Goal: Information Seeking & Learning: Check status

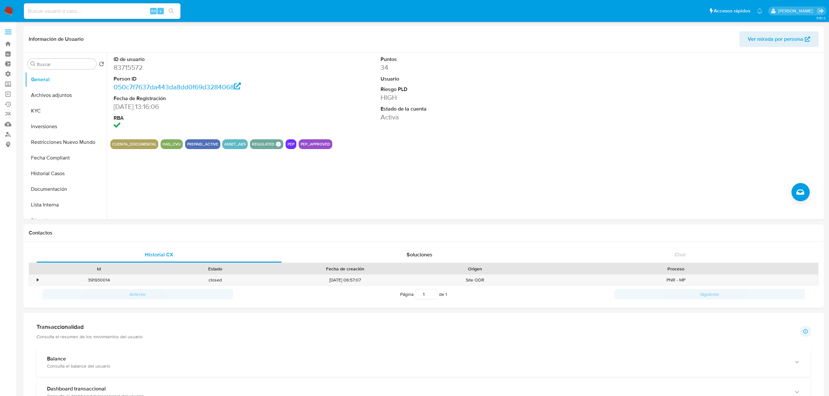
select select "10"
click at [74, 16] on div "Alt s" at bounding box center [102, 11] width 157 height 16
click at [76, 11] on input at bounding box center [102, 11] width 157 height 8
paste input "18524130"
type input "18524130"
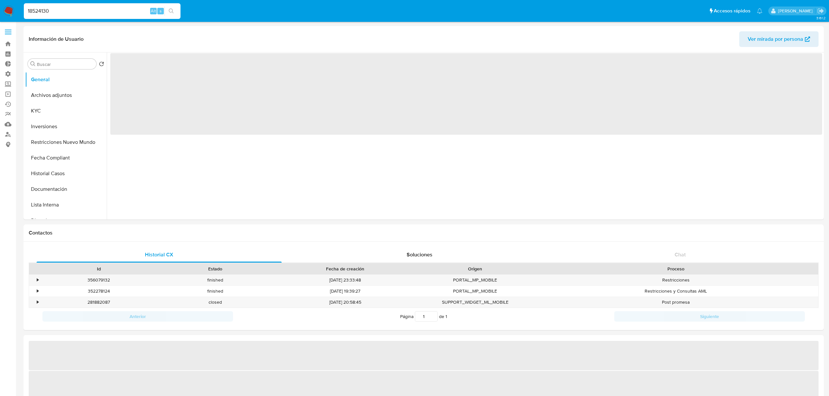
select select "10"
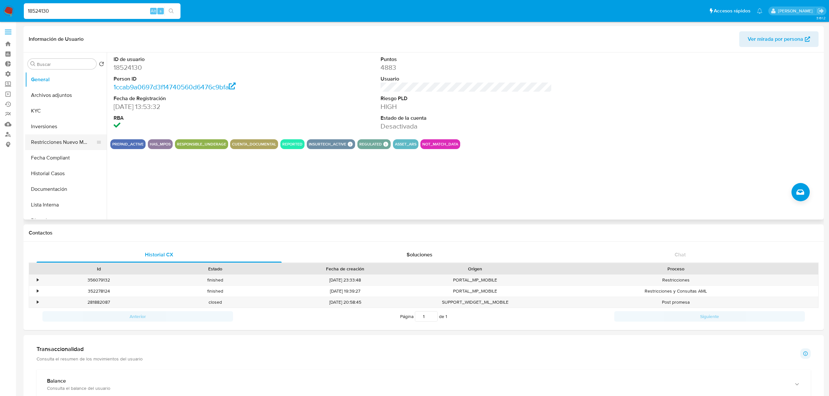
click at [71, 142] on button "Restricciones Nuevo Mundo" at bounding box center [63, 142] width 76 height 16
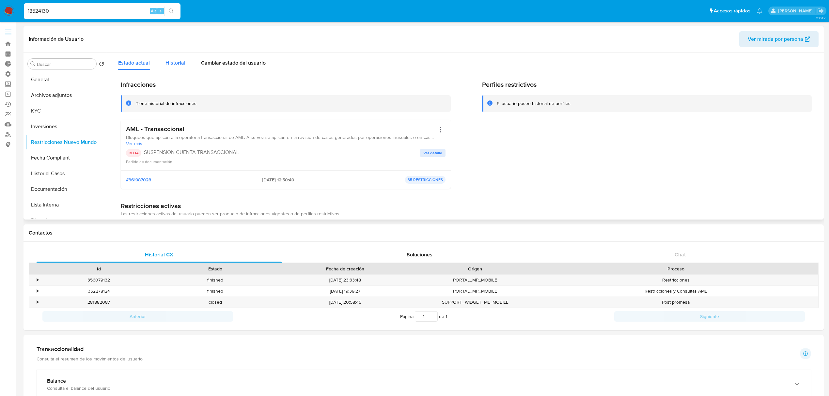
click at [173, 63] on span "Historial" at bounding box center [175, 63] width 20 height 8
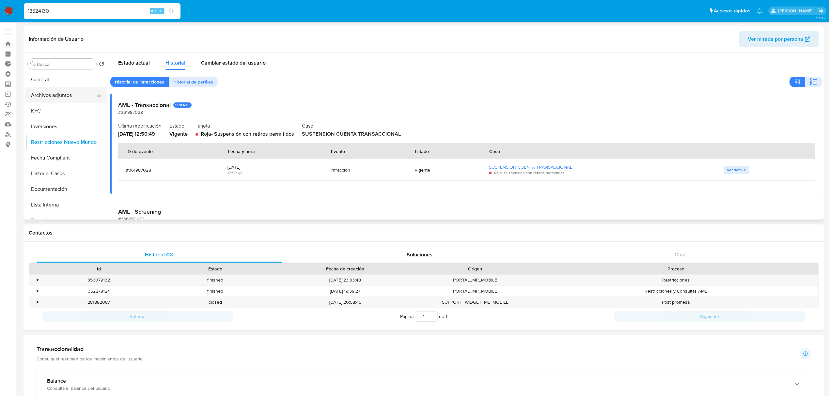
click at [60, 99] on button "Archivos adjuntos" at bounding box center [63, 95] width 76 height 16
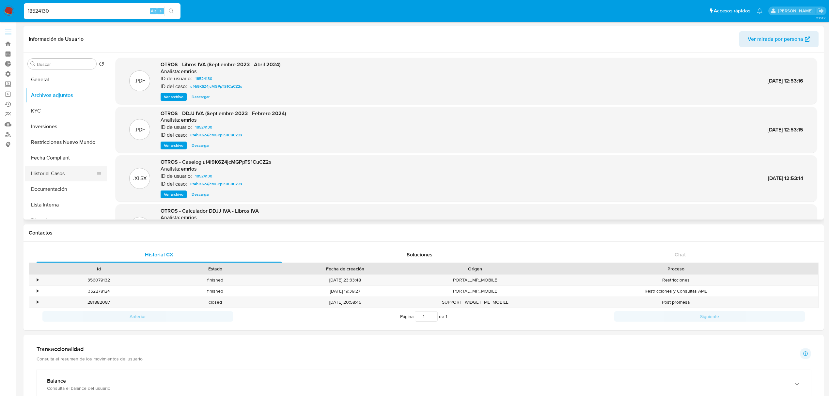
click at [58, 176] on button "Historial Casos" at bounding box center [63, 174] width 76 height 16
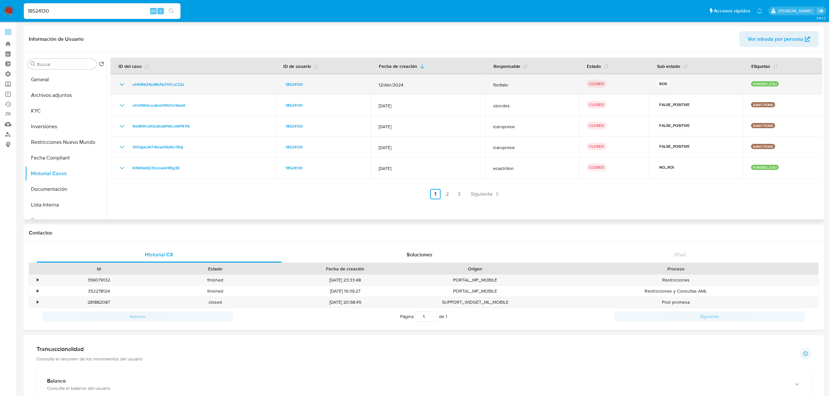
click at [125, 85] on icon "Mostrar/Ocultar" at bounding box center [122, 85] width 8 height 8
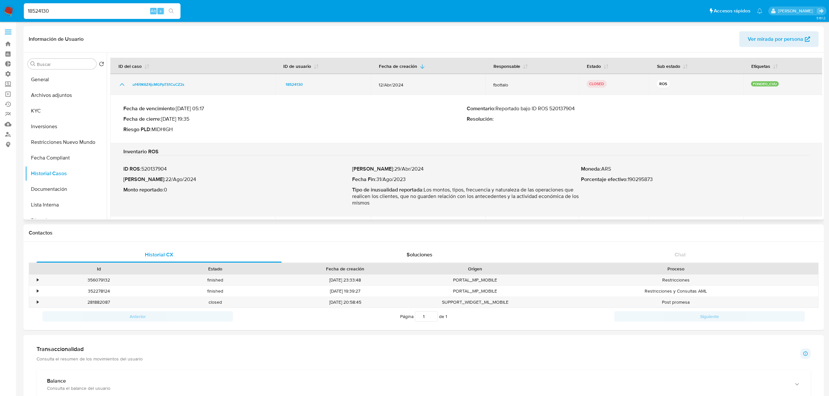
click at [118, 86] on icon "Mostrar/Ocultar" at bounding box center [122, 85] width 8 height 8
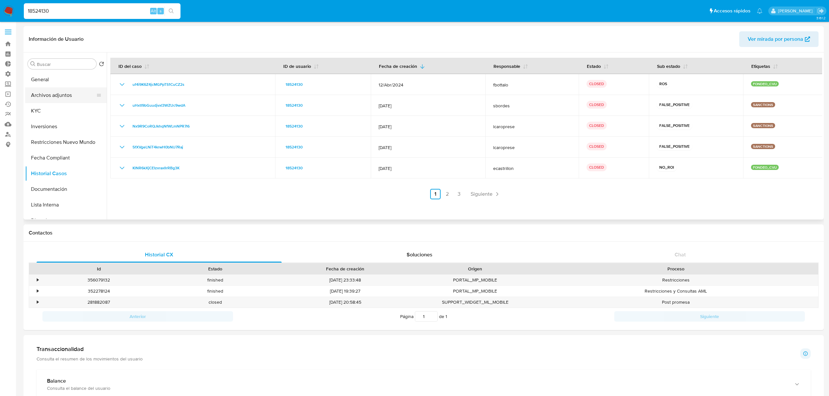
click at [59, 91] on button "Archivos adjuntos" at bounding box center [63, 95] width 76 height 16
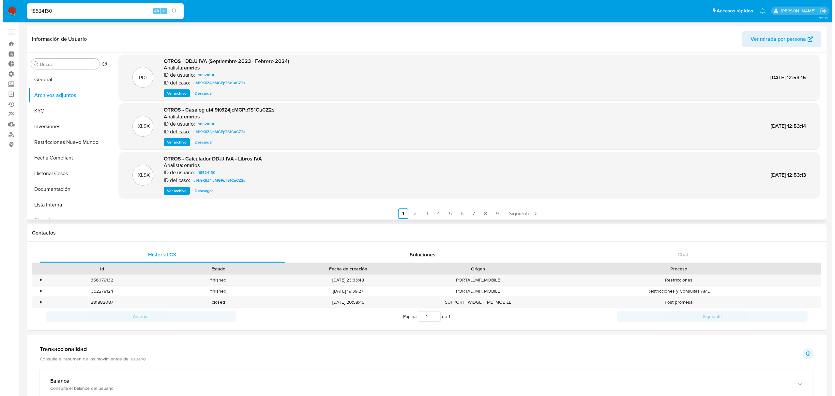
scroll to position [55, 0]
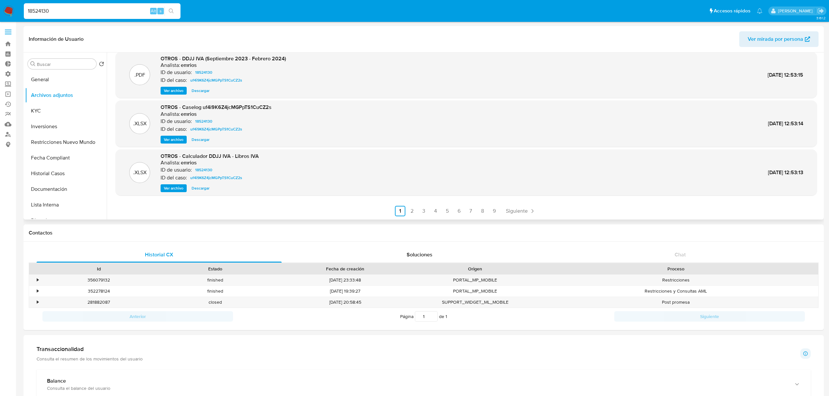
click at [183, 140] on span "Ver archivo" at bounding box center [174, 139] width 20 height 7
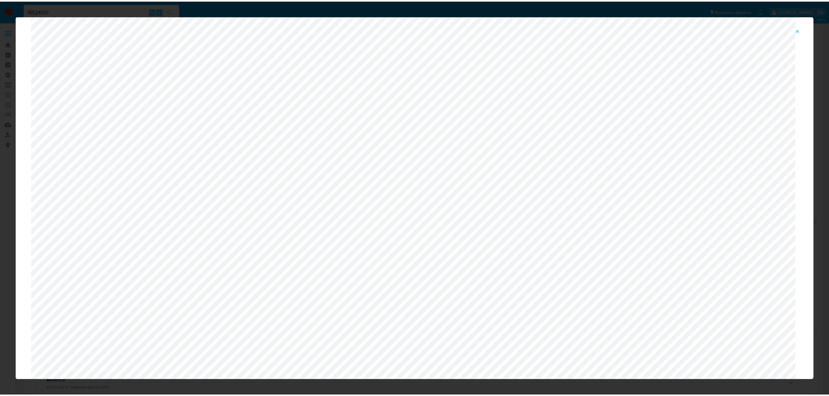
scroll to position [0, 0]
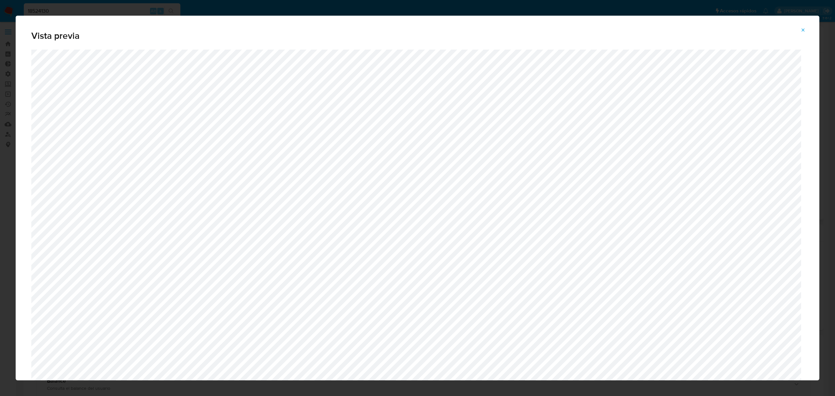
click at [800, 29] on button "Attachment preview" at bounding box center [803, 30] width 14 height 10
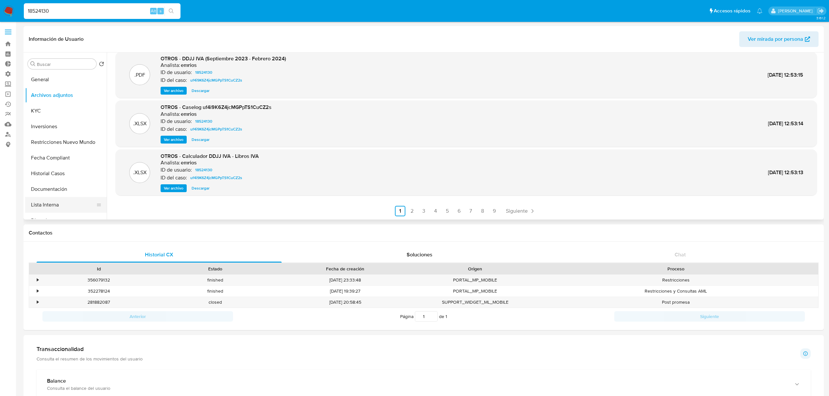
click at [47, 206] on button "Lista Interna" at bounding box center [63, 205] width 76 height 16
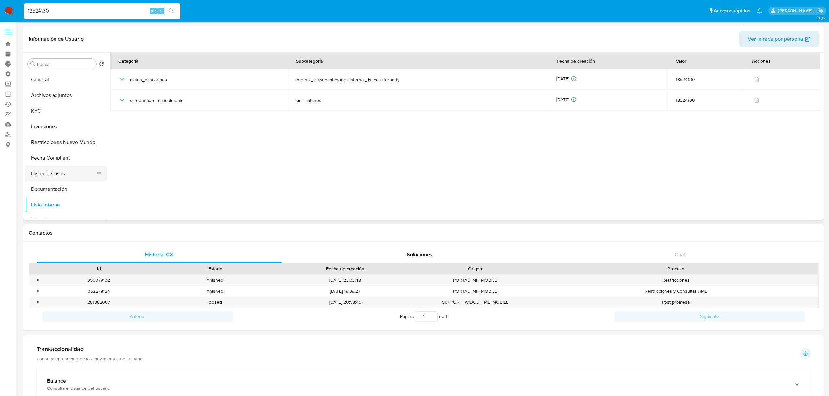
click at [55, 177] on button "Historial Casos" at bounding box center [63, 174] width 76 height 16
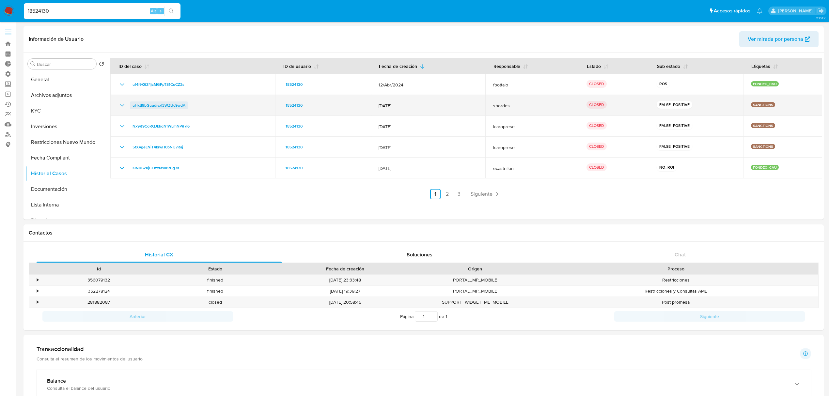
click at [147, 106] on span "uHxtI9bGuudjvxI3WZUc9wdA" at bounding box center [158, 105] width 53 height 8
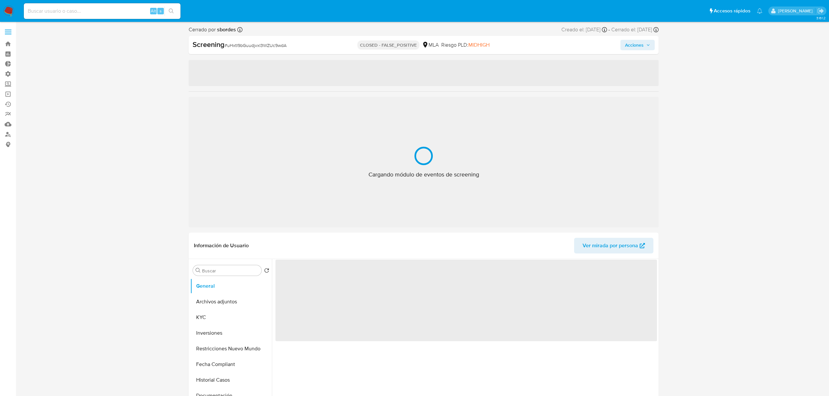
select select "10"
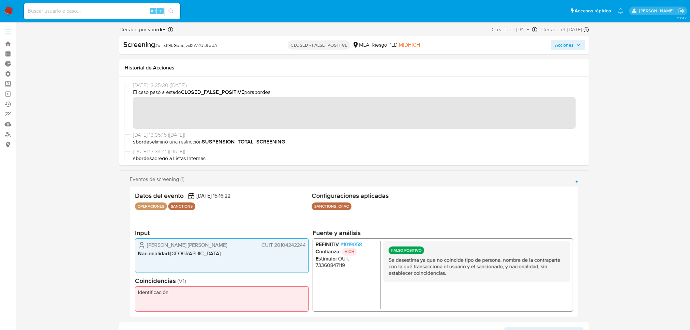
click at [107, 11] on input at bounding box center [102, 11] width 157 height 8
paste input "1966326832"
type input "1966326832"
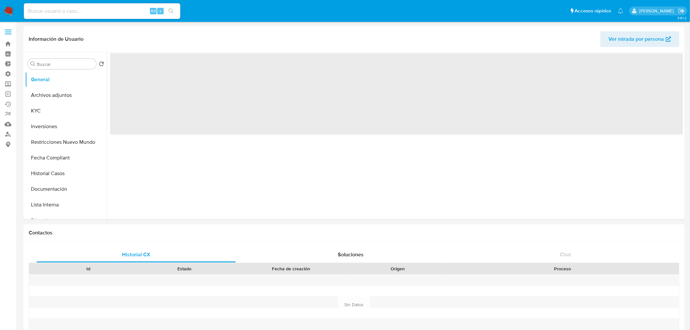
select select "10"
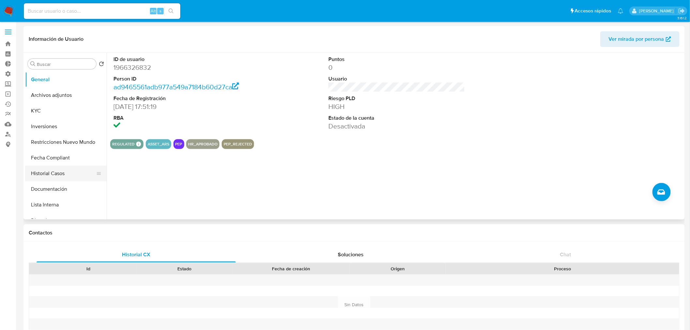
click at [61, 170] on button "Historial Casos" at bounding box center [63, 174] width 76 height 16
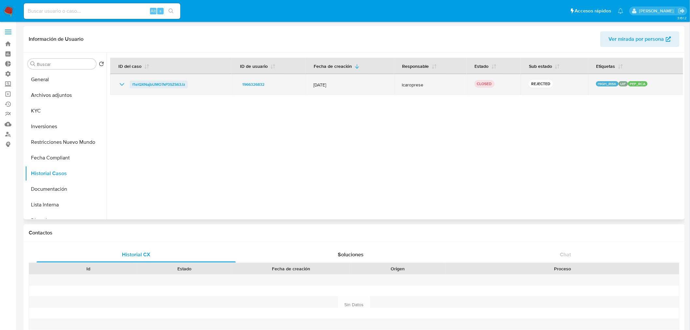
click at [161, 86] on span "f1elQXNajbUMO7kP3SZS63Jz" at bounding box center [158, 85] width 53 height 8
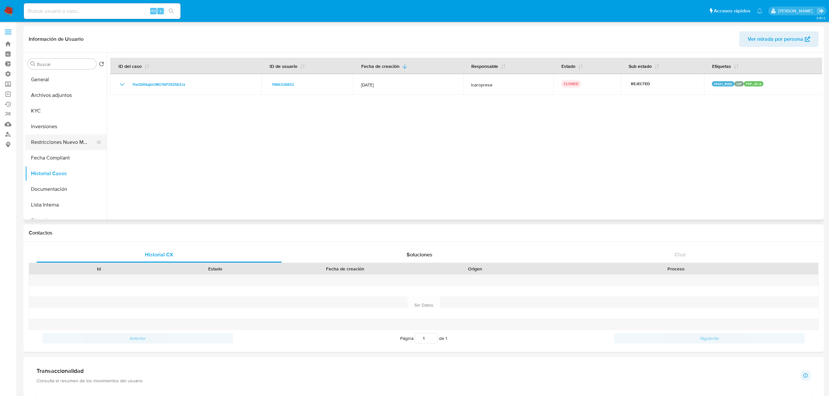
click at [65, 142] on button "Restricciones Nuevo Mundo" at bounding box center [63, 142] width 76 height 16
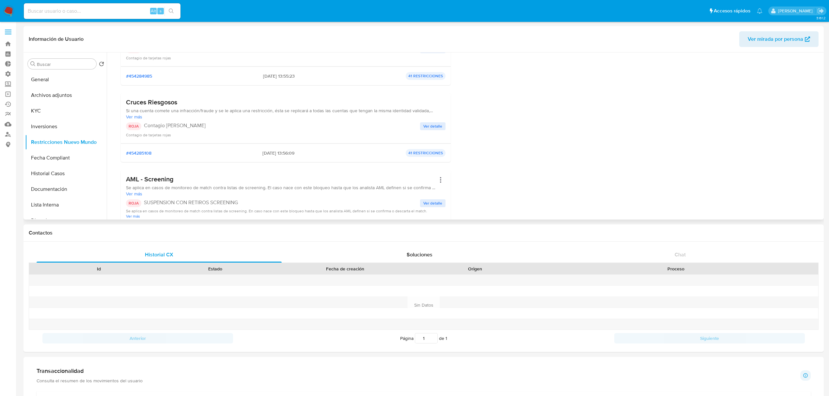
scroll to position [217, 0]
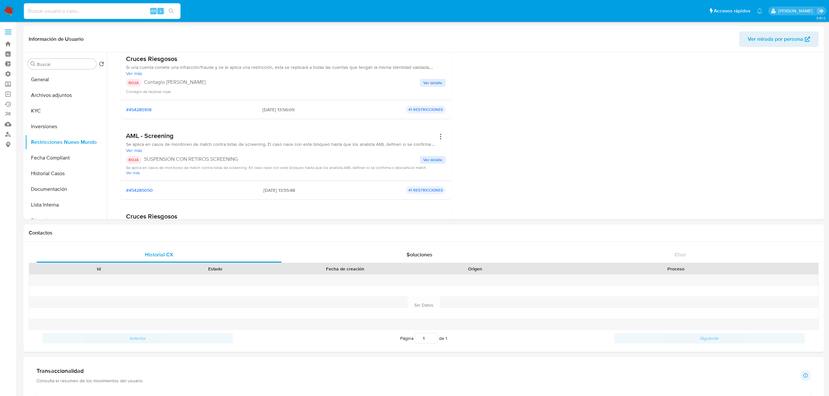
click at [119, 11] on input at bounding box center [102, 11] width 157 height 8
paste input "77213362"
type input "77213362"
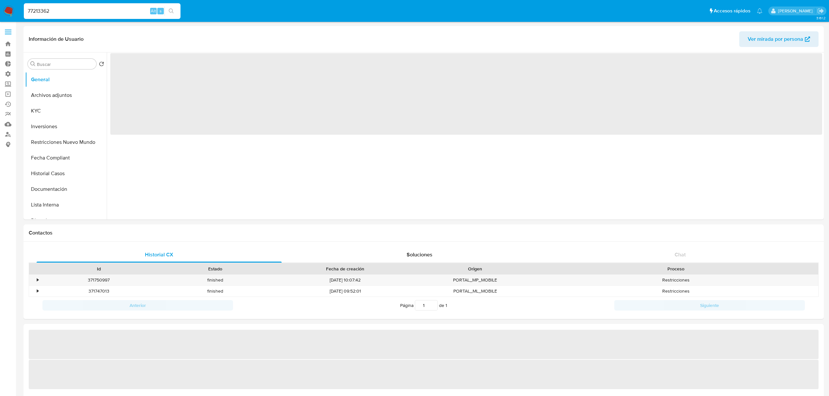
select select "10"
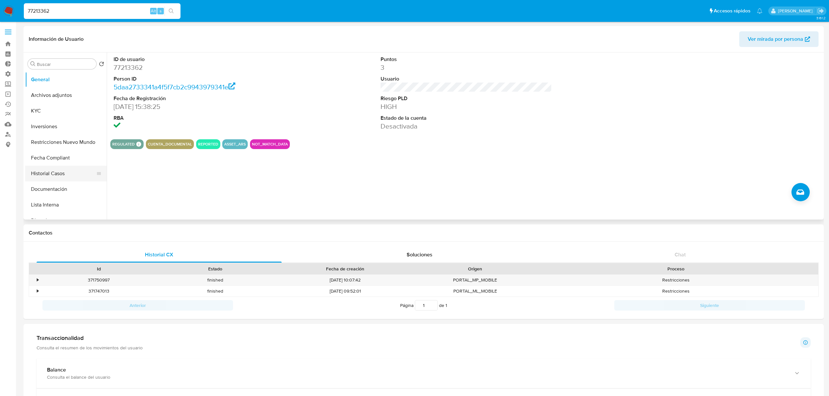
click at [52, 175] on button "Historial Casos" at bounding box center [63, 174] width 76 height 16
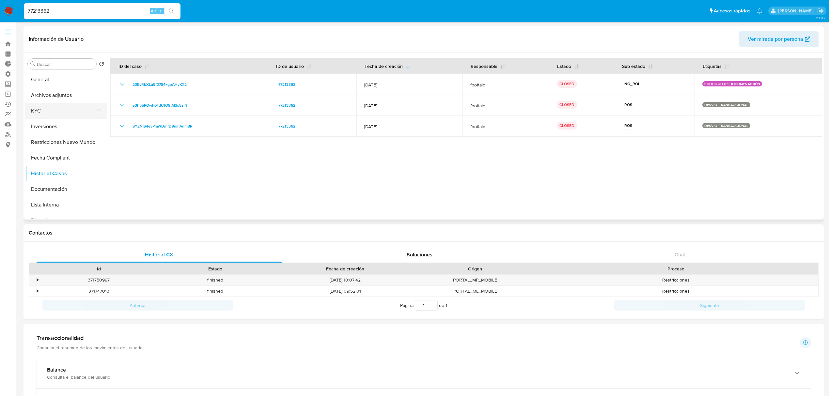
click at [51, 112] on button "KYC" at bounding box center [63, 111] width 76 height 16
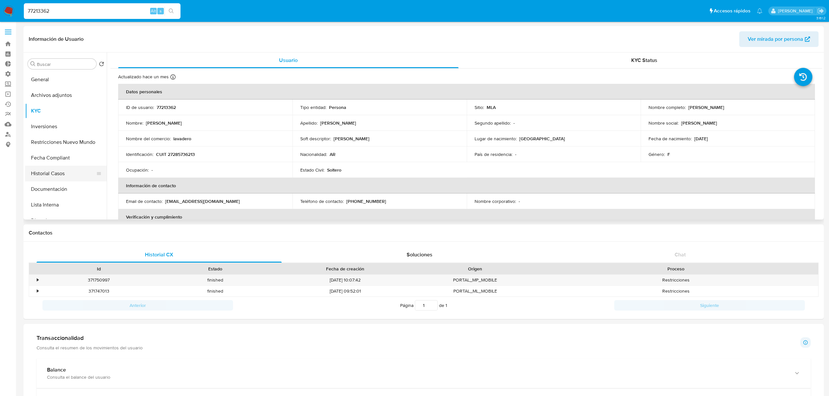
click at [50, 177] on button "Historial Casos" at bounding box center [63, 174] width 76 height 16
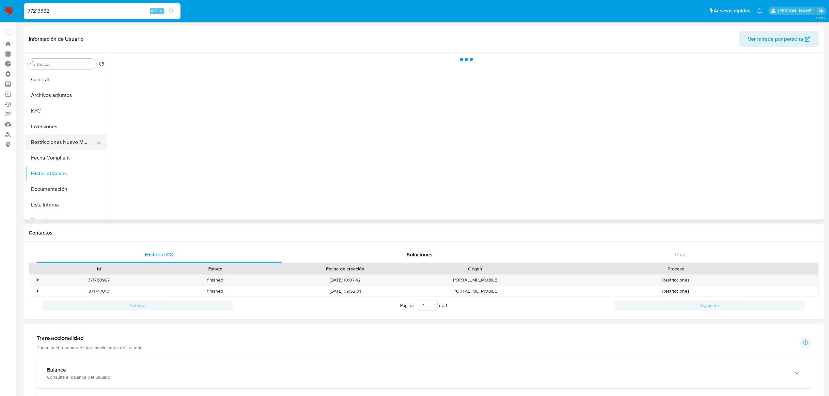
click at [80, 144] on button "Restricciones Nuevo Mundo" at bounding box center [63, 142] width 76 height 16
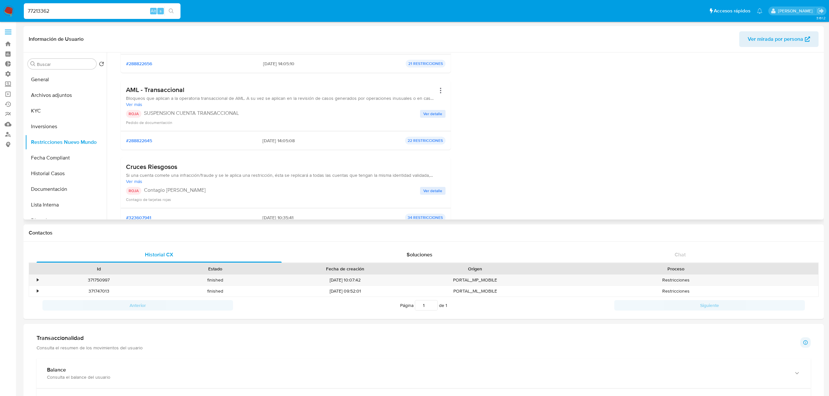
scroll to position [130, 0]
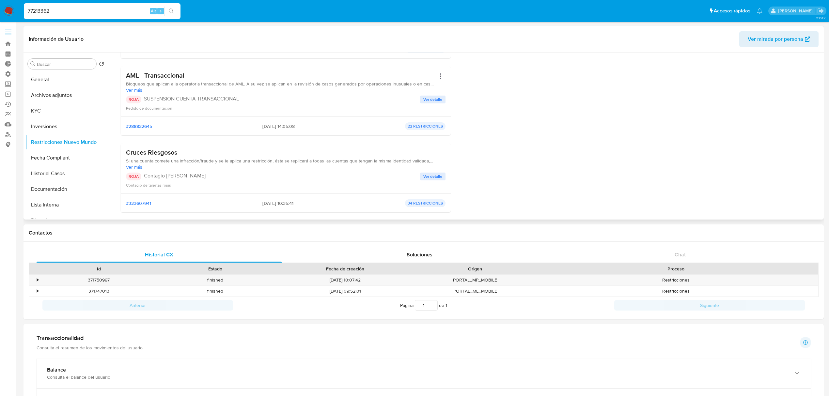
click at [438, 98] on span "Ver detalle" at bounding box center [432, 99] width 19 height 7
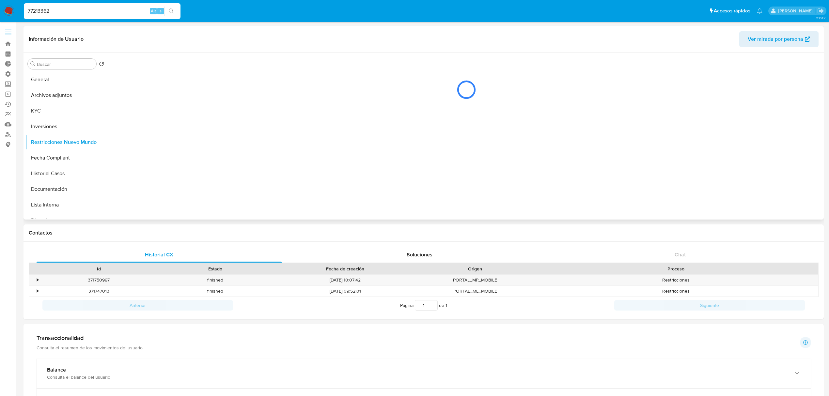
scroll to position [0, 0]
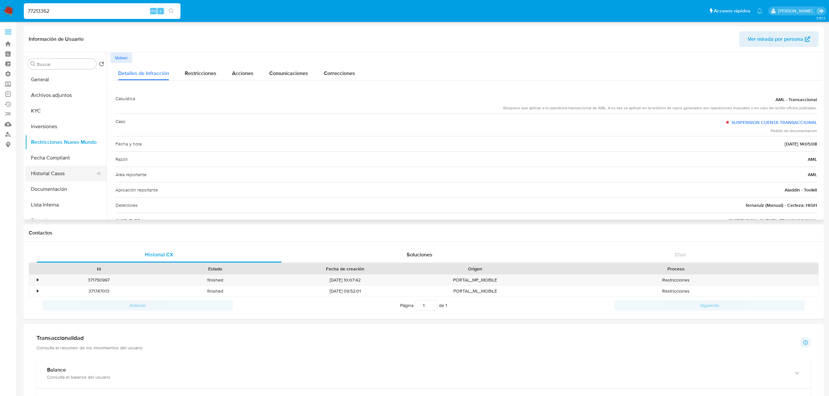
click at [55, 172] on button "Historial Casos" at bounding box center [63, 174] width 76 height 16
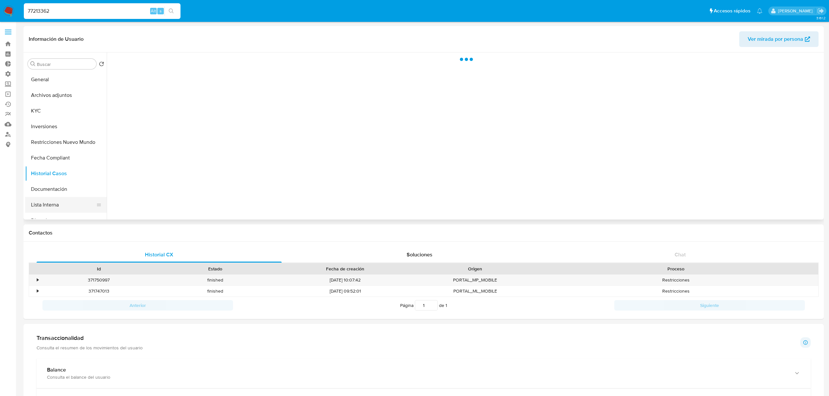
click at [50, 203] on button "Lista Interna" at bounding box center [63, 205] width 76 height 16
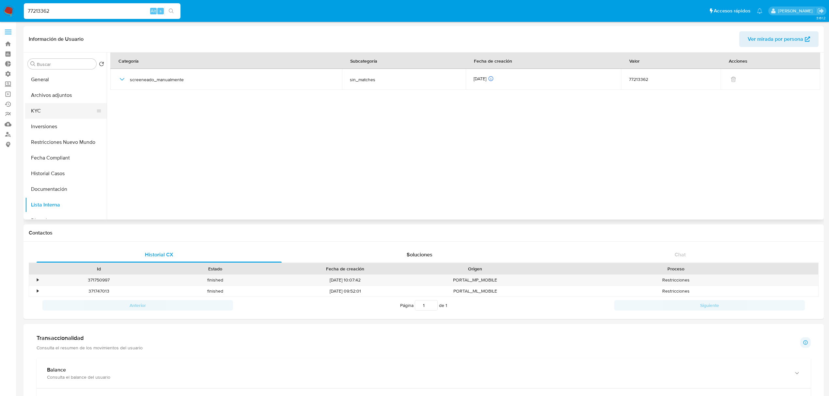
click at [52, 114] on button "KYC" at bounding box center [63, 111] width 76 height 16
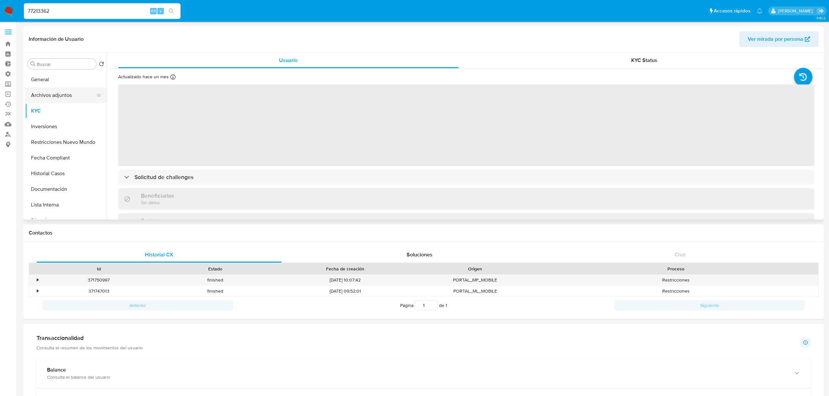
click at [55, 98] on button "Archivos adjuntos" at bounding box center [63, 95] width 76 height 16
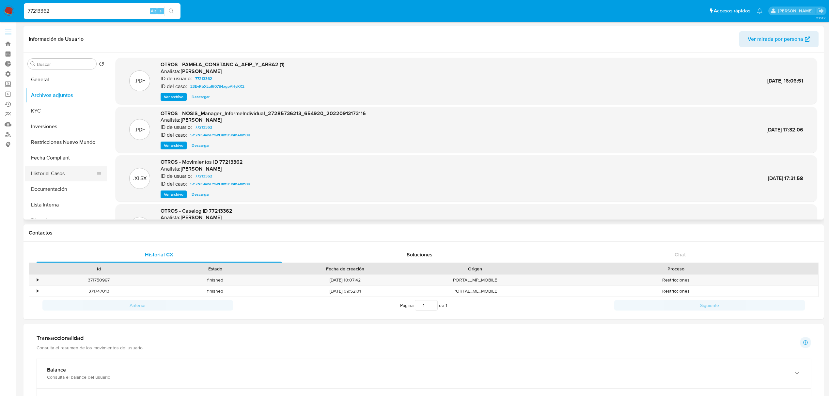
click at [61, 173] on button "Historial Casos" at bounding box center [63, 174] width 76 height 16
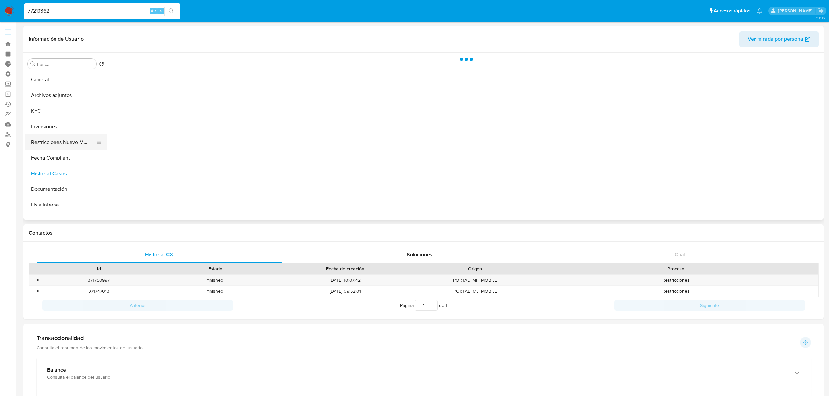
click at [59, 145] on button "Restricciones Nuevo Mundo" at bounding box center [63, 142] width 76 height 16
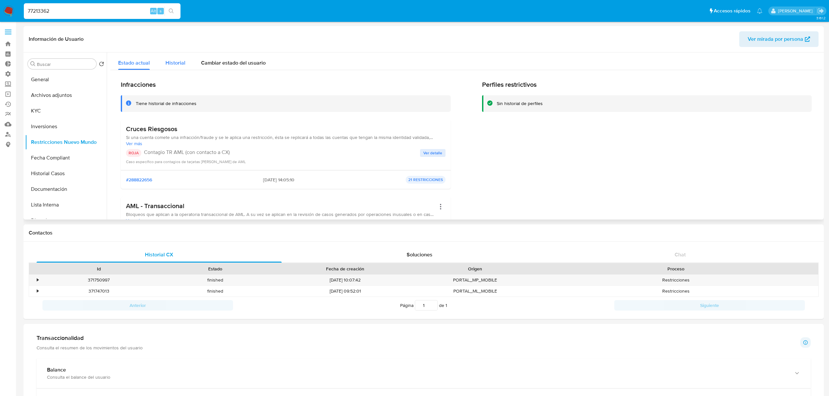
click at [180, 64] on span "Historial" at bounding box center [175, 63] width 20 height 8
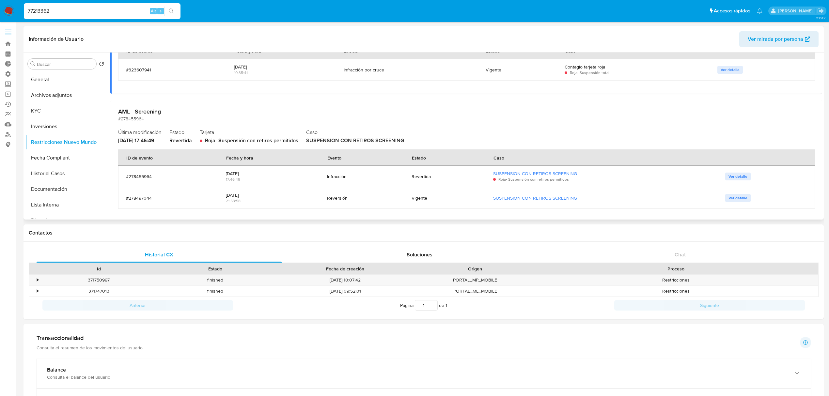
scroll to position [565, 0]
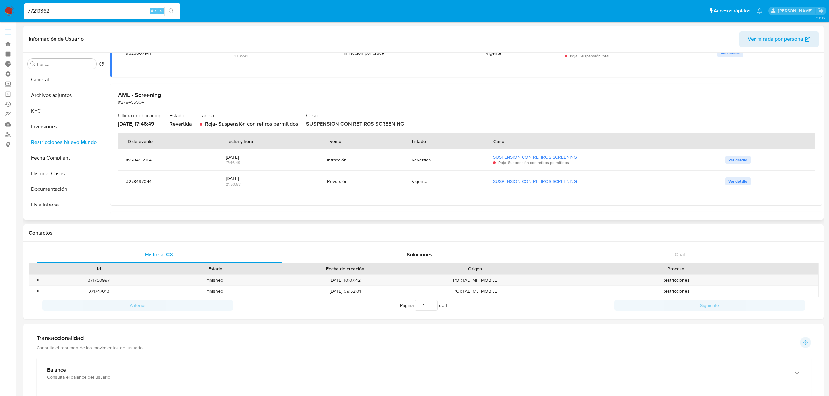
click at [729, 180] on span "Ver detalle" at bounding box center [737, 181] width 19 height 7
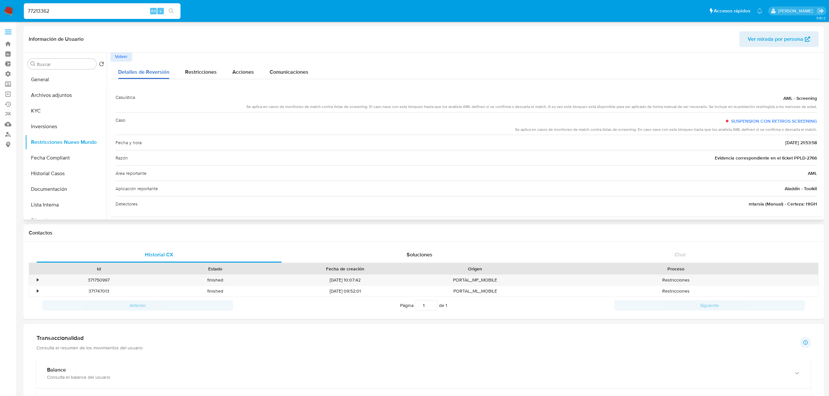
scroll to position [0, 0]
click at [118, 59] on span "Volver" at bounding box center [121, 57] width 13 height 9
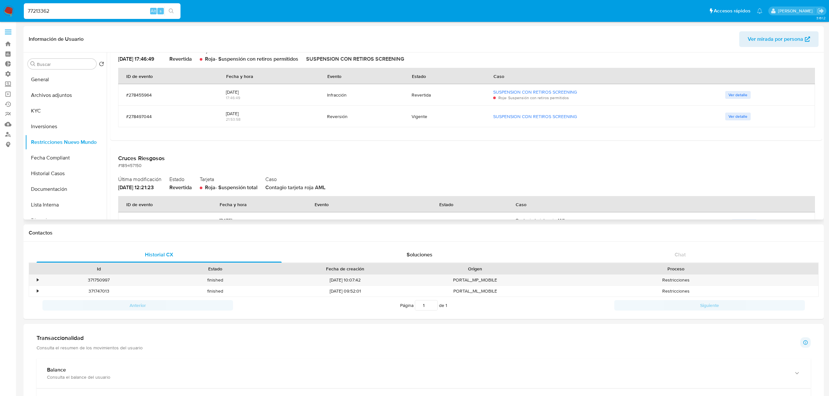
scroll to position [576, 0]
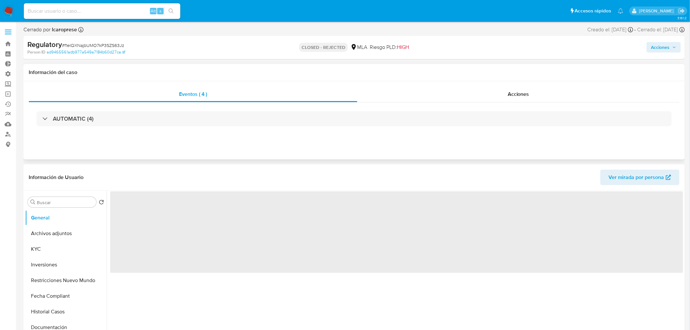
select select "10"
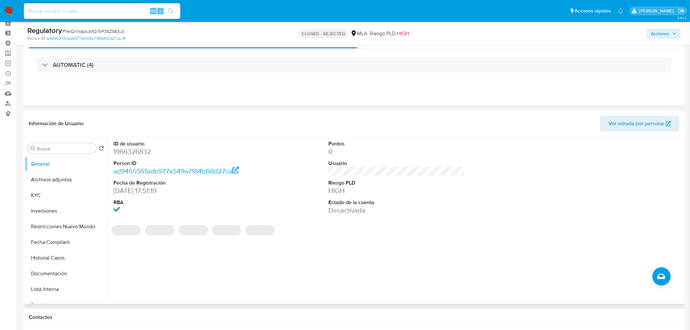
scroll to position [109, 0]
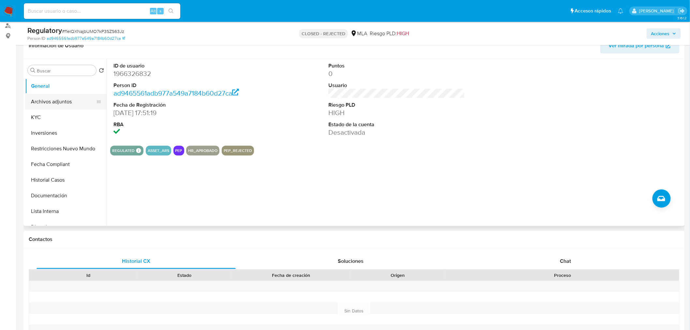
click at [54, 105] on button "Archivos adjuntos" at bounding box center [63, 102] width 76 height 16
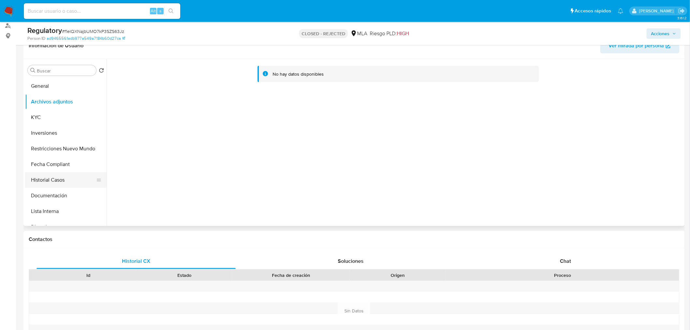
click at [57, 182] on button "Historial Casos" at bounding box center [63, 180] width 76 height 16
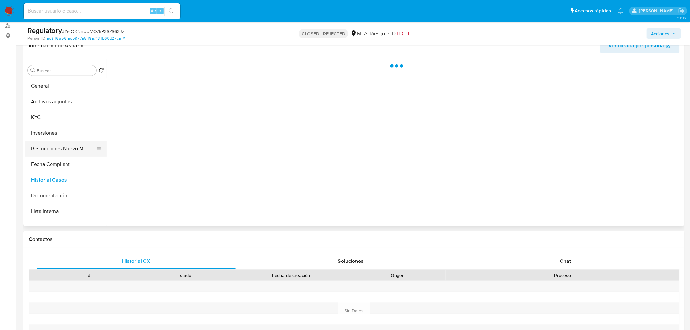
click at [56, 145] on button "Restricciones Nuevo Mundo" at bounding box center [63, 149] width 76 height 16
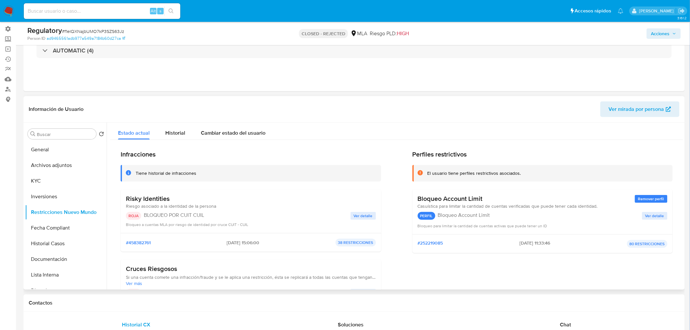
scroll to position [72, 0]
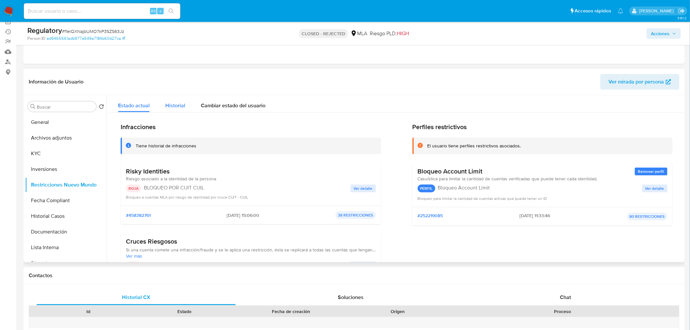
click at [174, 110] on div "Historial" at bounding box center [175, 103] width 20 height 17
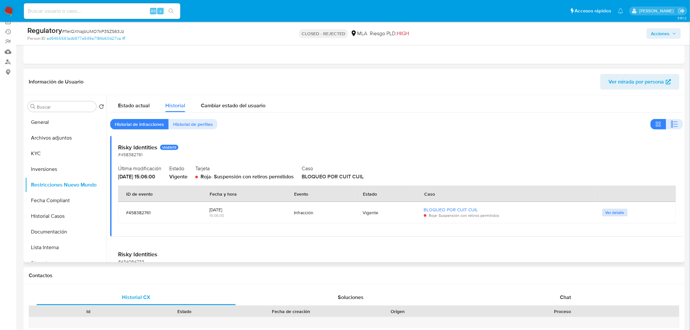
click at [607, 210] on span "Ver detalle" at bounding box center [615, 212] width 19 height 7
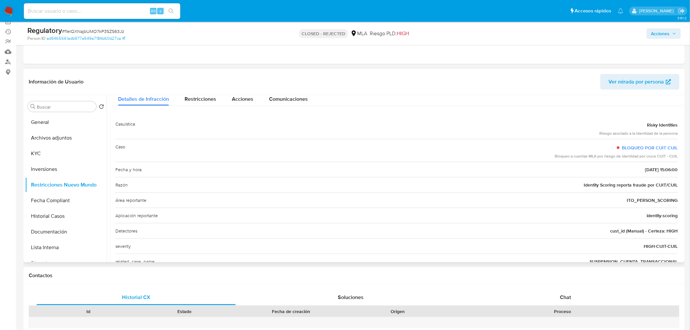
scroll to position [11, 0]
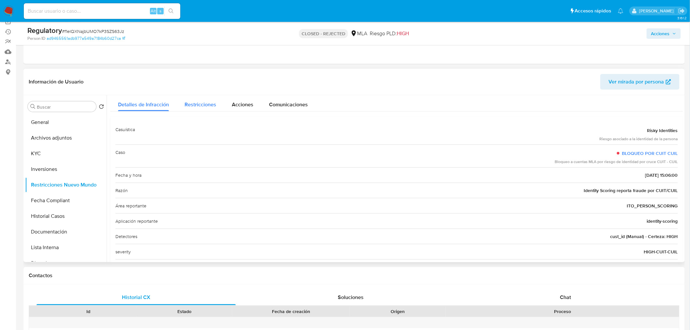
click at [204, 106] on span "Restricciones" at bounding box center [201, 105] width 32 height 8
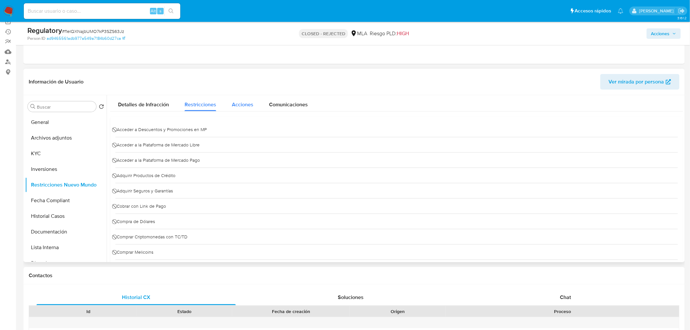
click at [252, 103] on button "Acciones" at bounding box center [242, 102] width 37 height 17
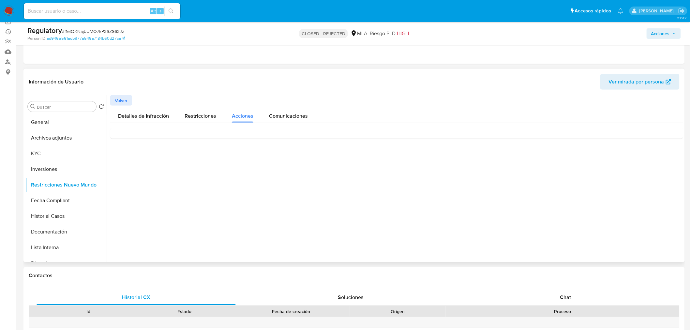
click at [126, 123] on div "Detalles de Infracción Restricciones Acciones Comunicaciones" at bounding box center [396, 122] width 573 height 33
click at [63, 139] on button "Archivos adjuntos" at bounding box center [63, 138] width 76 height 16
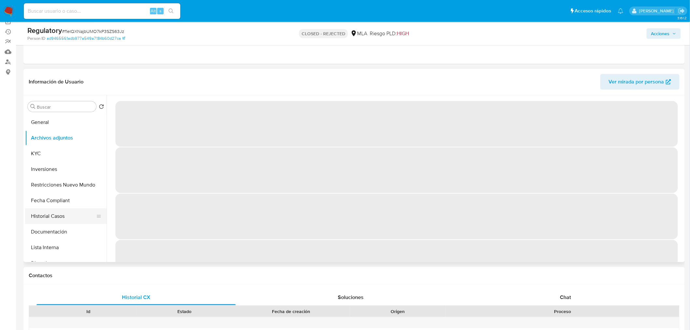
click at [67, 220] on button "Historial Casos" at bounding box center [63, 216] width 76 height 16
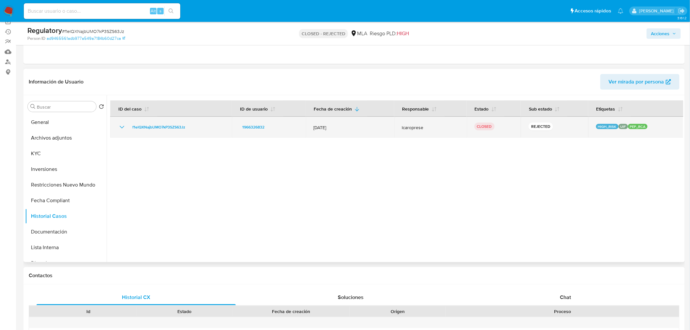
click at [124, 126] on icon "Mostrar/Ocultar" at bounding box center [122, 127] width 5 height 3
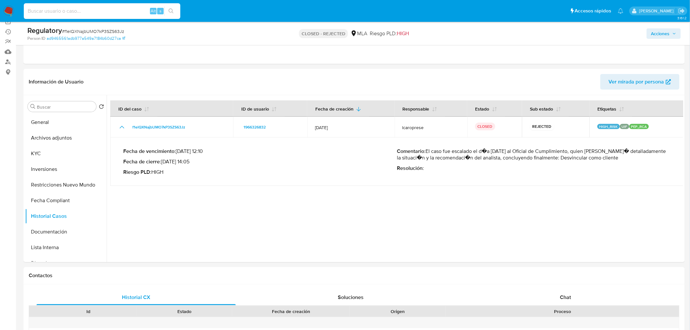
drag, startPoint x: 112, startPoint y: 11, endPoint x: 90, endPoint y: 11, distance: 21.9
click at [91, 11] on input at bounding box center [102, 11] width 157 height 8
paste input "18524130"
type input "18524130"
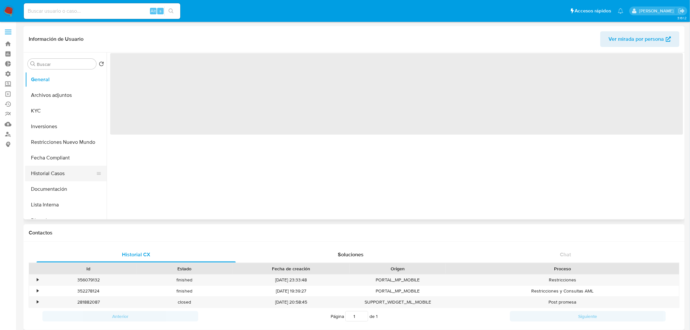
select select "10"
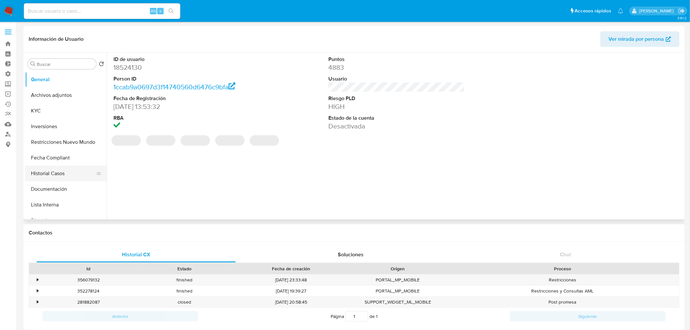
click at [48, 174] on button "Historial Casos" at bounding box center [63, 174] width 76 height 16
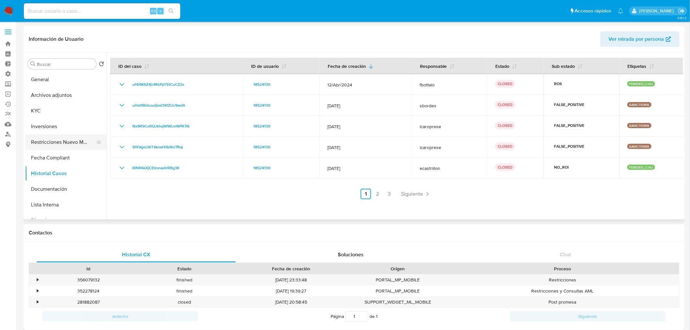
click at [72, 141] on button "Restricciones Nuevo Mundo" at bounding box center [63, 142] width 76 height 16
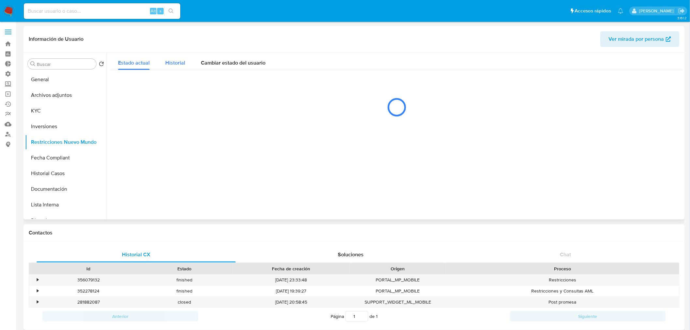
click at [181, 64] on span "Historial" at bounding box center [175, 63] width 20 height 8
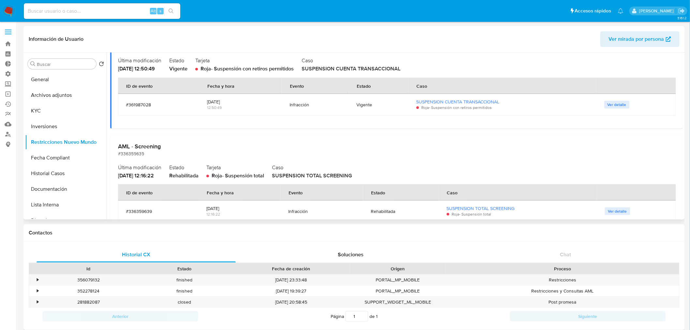
scroll to position [181, 0]
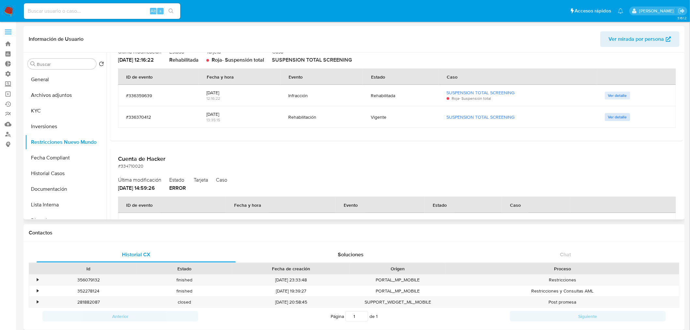
click at [611, 116] on span "Ver detalle" at bounding box center [617, 117] width 19 height 7
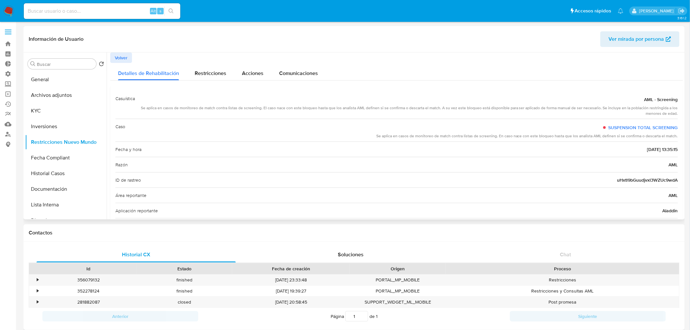
click at [124, 56] on span "Volver" at bounding box center [121, 57] width 13 height 9
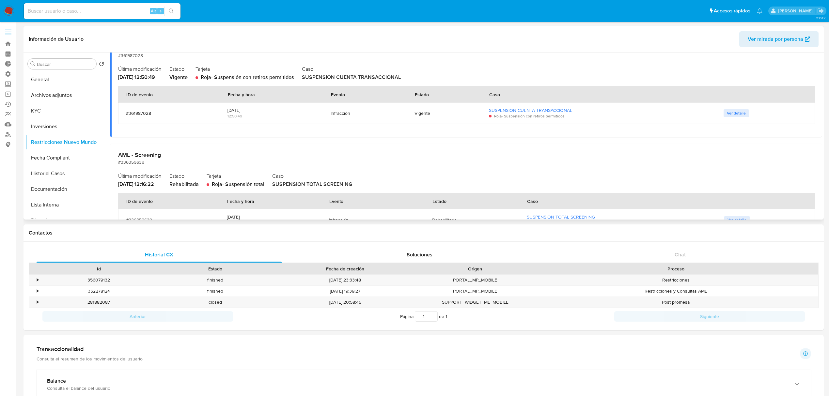
scroll to position [100, 0]
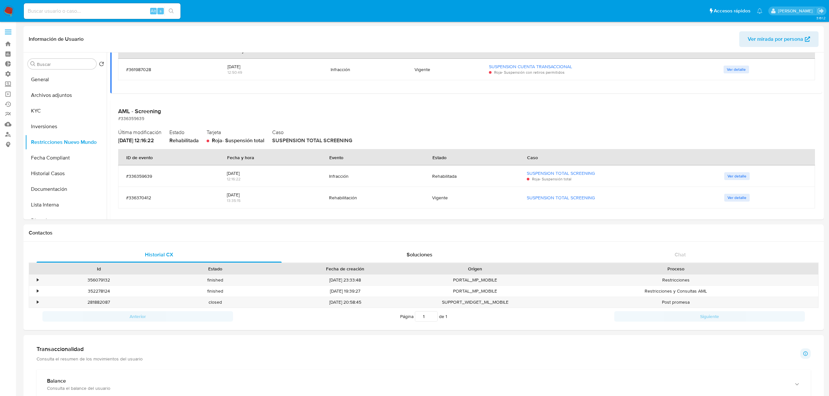
click at [130, 7] on input at bounding box center [102, 11] width 157 height 8
paste input "1966326832"
type input "1966326832"
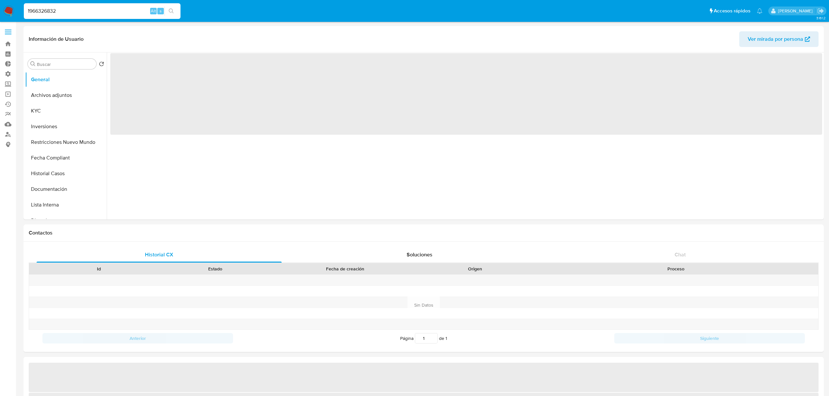
select select "10"
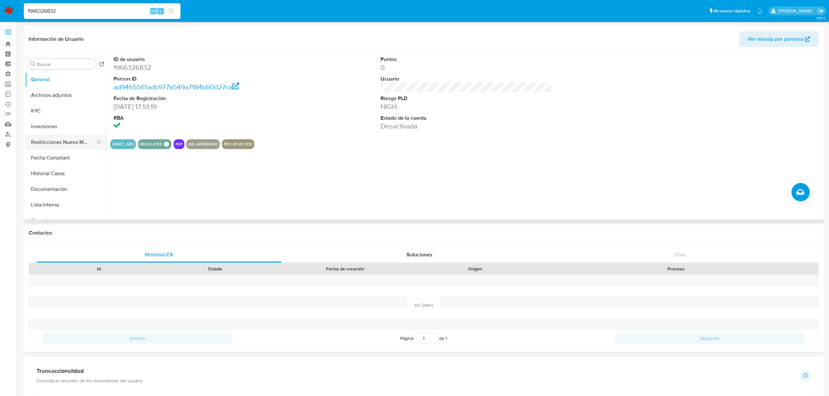
click at [63, 145] on button "Restricciones Nuevo Mundo" at bounding box center [63, 142] width 76 height 16
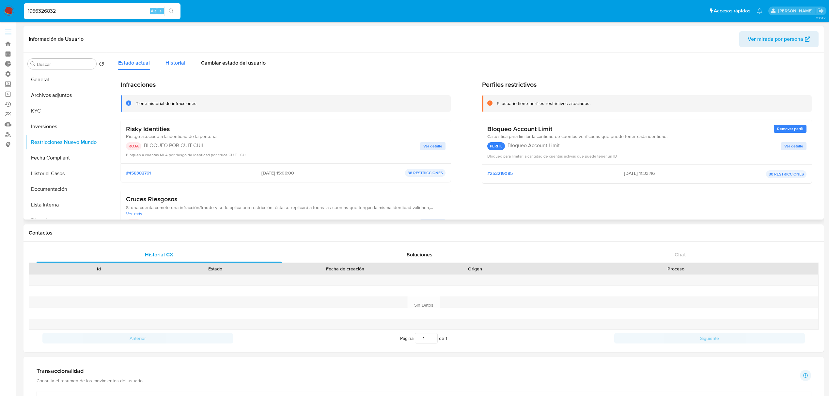
click at [175, 67] on div "Historial" at bounding box center [175, 61] width 20 height 17
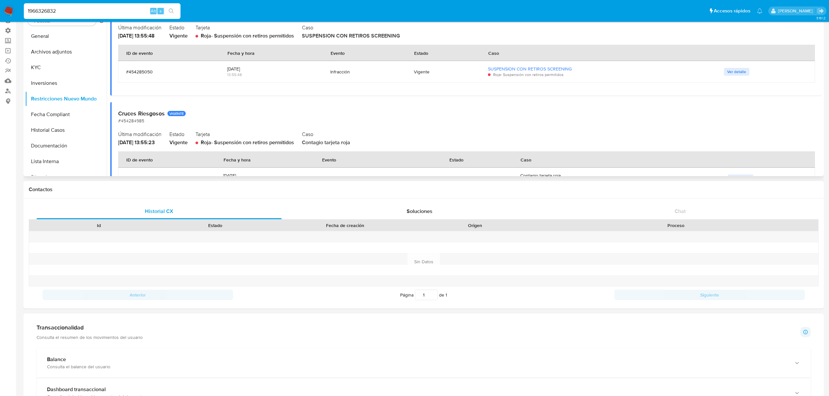
scroll to position [381, 0]
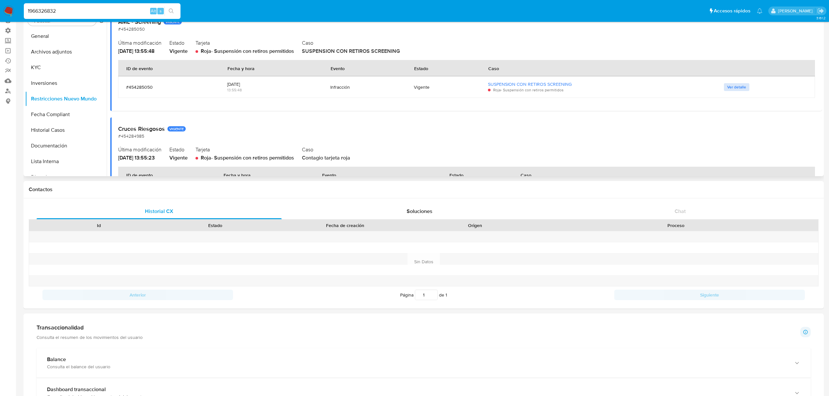
click at [695, 89] on span "Ver detalle" at bounding box center [736, 87] width 19 height 7
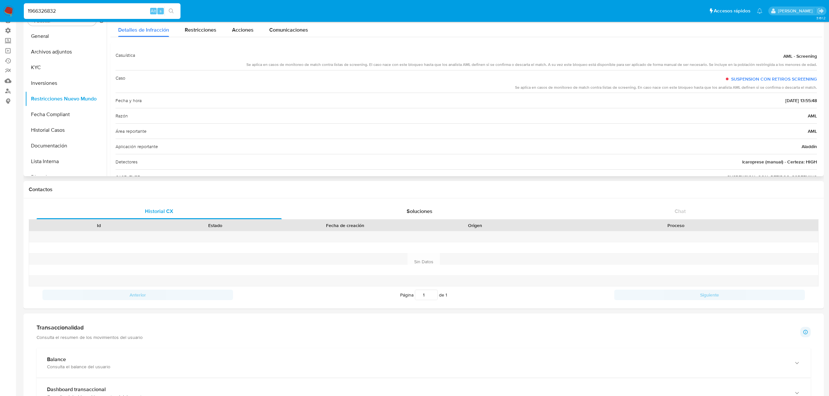
scroll to position [0, 0]
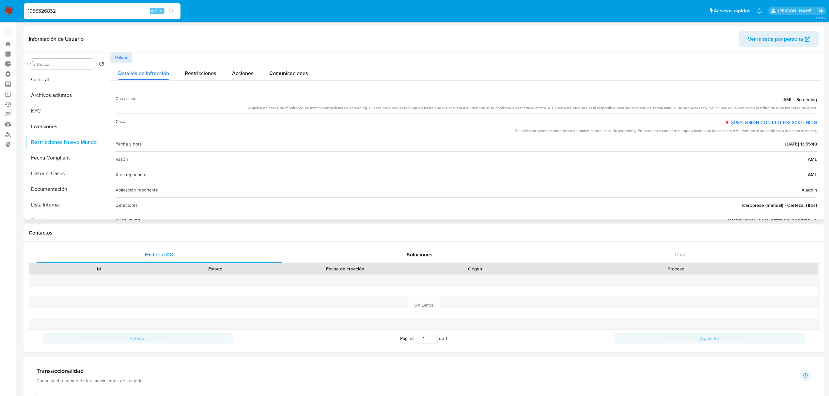
click at [118, 53] on span "Volver" at bounding box center [121, 57] width 13 height 9
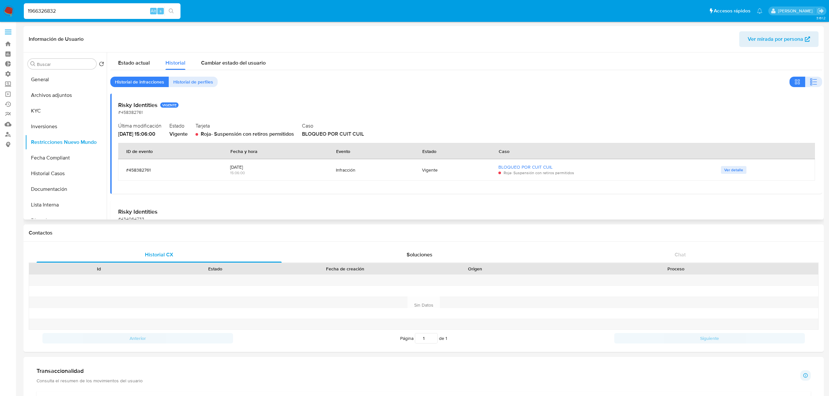
click at [184, 81] on span "Historial de perfiles" at bounding box center [193, 81] width 40 height 9
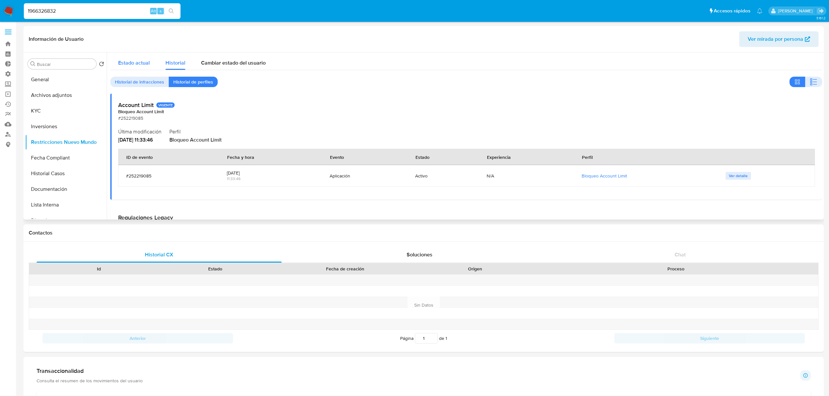
click at [129, 67] on div "Estado actual" at bounding box center [134, 61] width 32 height 17
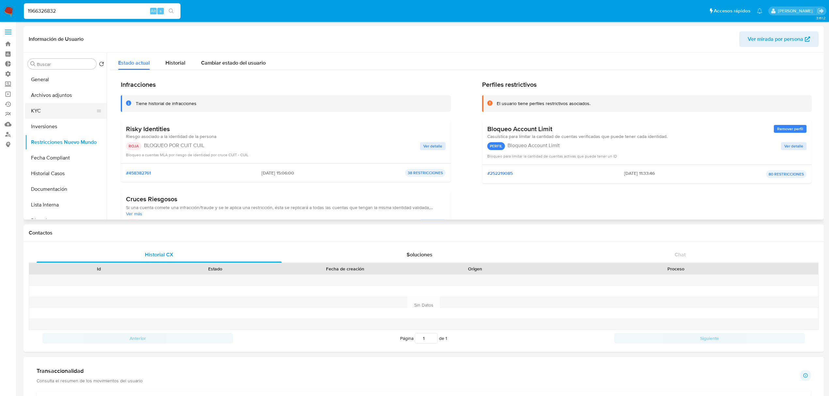
click at [43, 108] on button "KYC" at bounding box center [63, 111] width 76 height 16
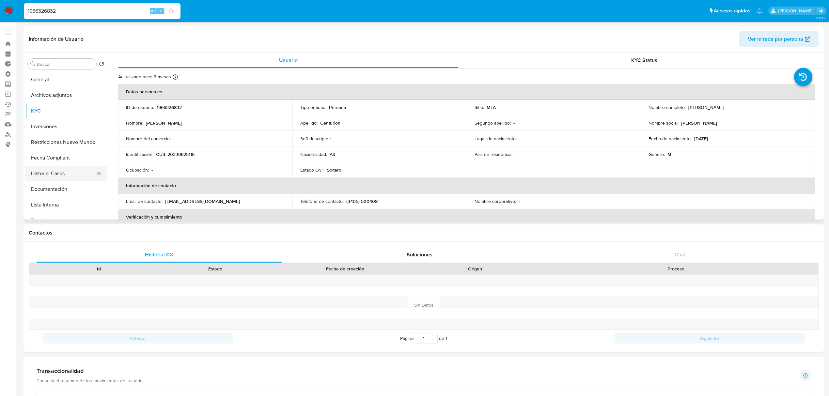
click at [57, 177] on button "Historial Casos" at bounding box center [63, 174] width 76 height 16
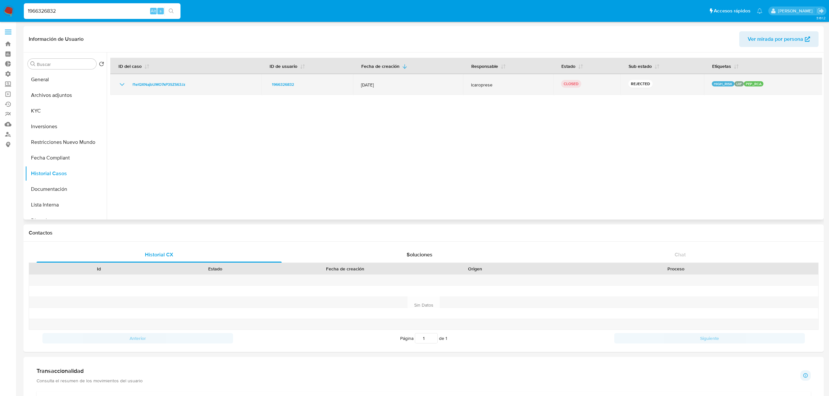
click at [121, 86] on icon "Mostrar/Ocultar" at bounding box center [122, 85] width 8 height 8
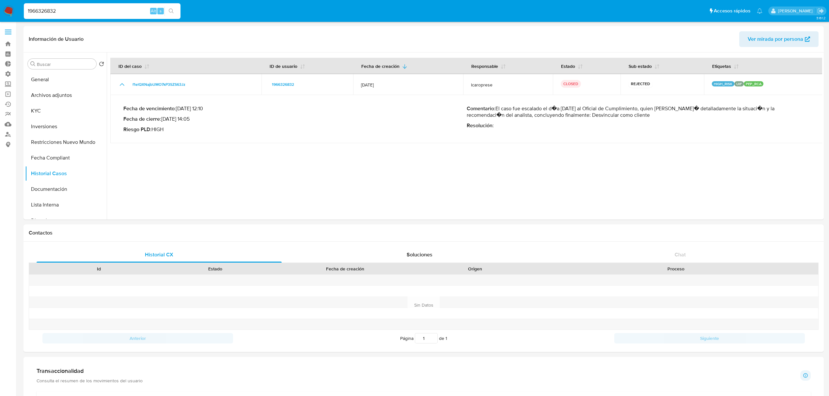
drag, startPoint x: 95, startPoint y: 9, endPoint x: -145, endPoint y: 10, distance: 240.7
paste input "7721336"
type input "77213362"
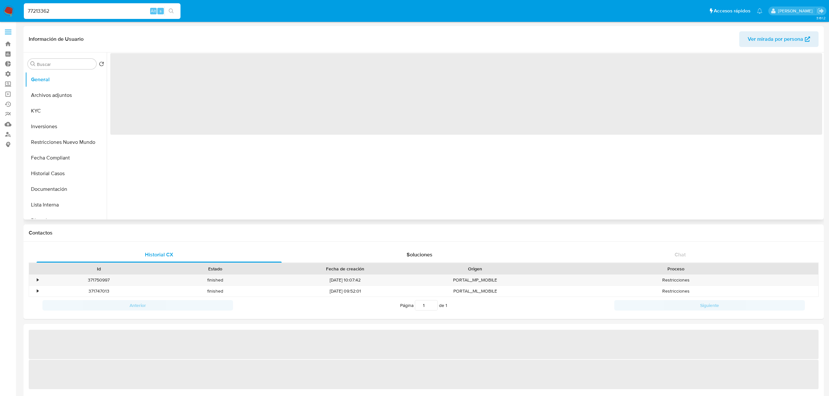
select select "10"
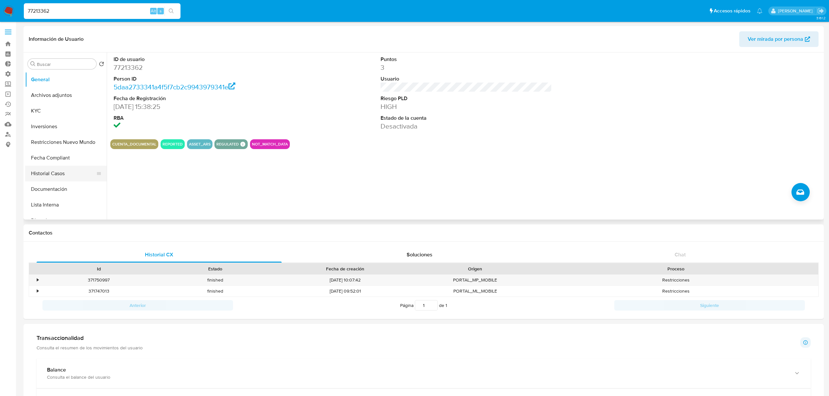
click at [42, 170] on button "Historial Casos" at bounding box center [63, 174] width 76 height 16
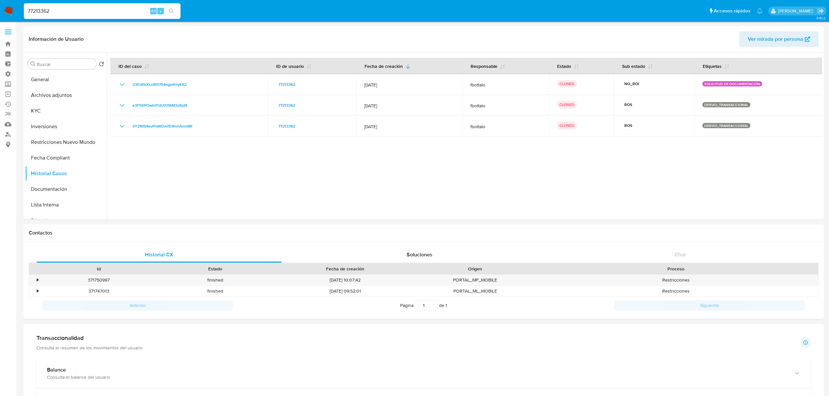
click at [112, 14] on div "77213362 Alt s" at bounding box center [102, 11] width 157 height 16
click at [112, 11] on input "77213362" at bounding box center [102, 11] width 157 height 8
paste input "1966326832"
click at [112, 11] on input "772133621966326832" at bounding box center [102, 11] width 157 height 8
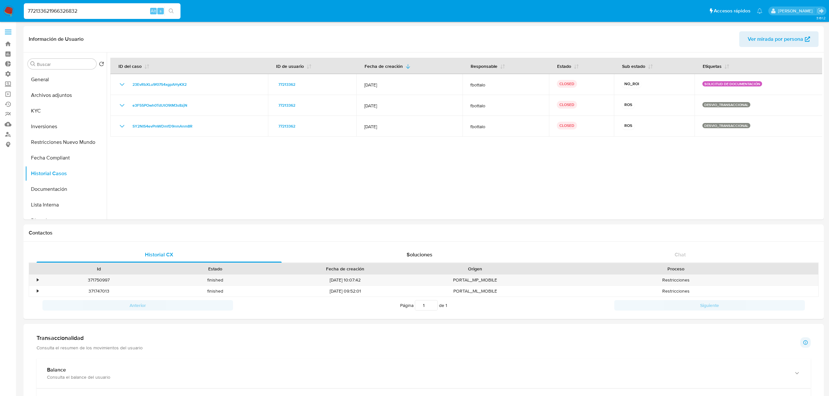
click at [112, 11] on input "772133621966326832" at bounding box center [102, 11] width 157 height 8
paste input
type input "1966326832"
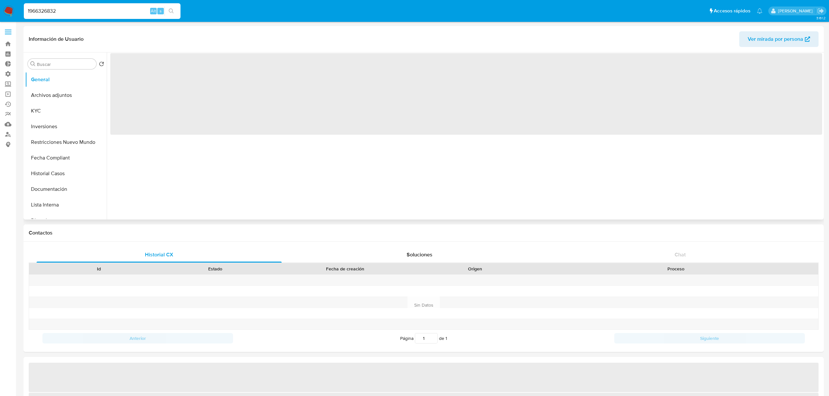
select select "10"
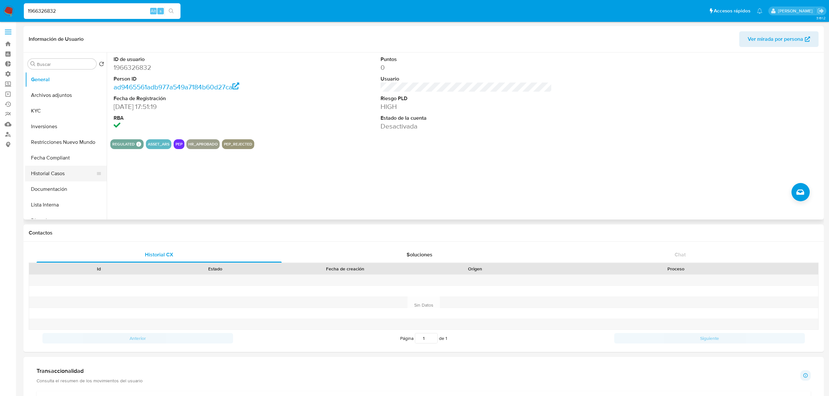
click at [57, 172] on button "Historial Casos" at bounding box center [63, 174] width 76 height 16
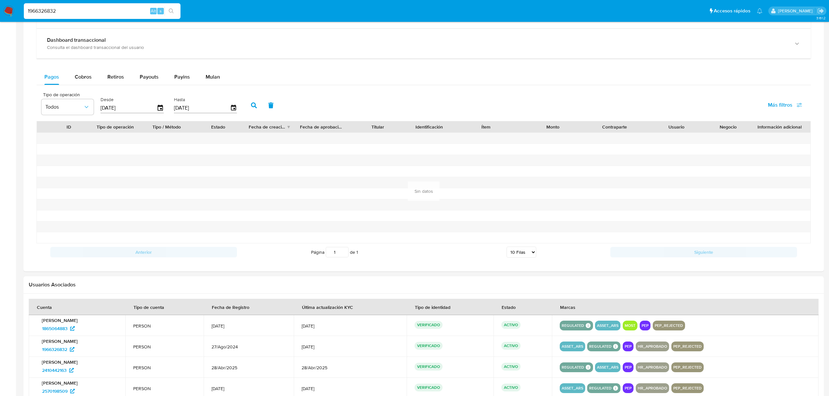
scroll to position [457, 0]
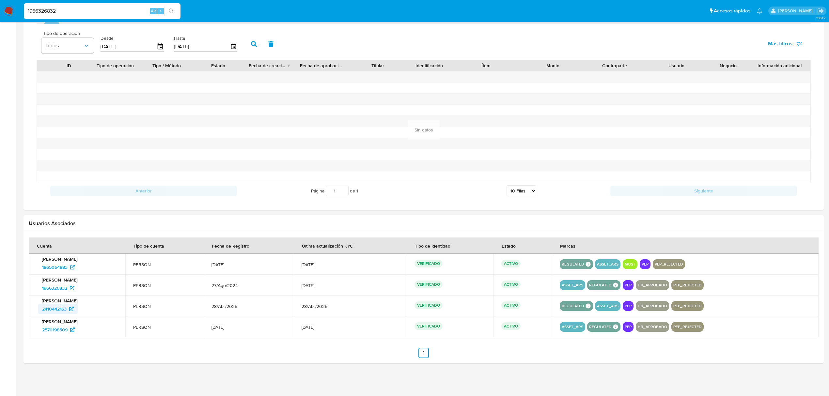
drag, startPoint x: 46, startPoint y: 310, endPoint x: 49, endPoint y: 317, distance: 8.5
drag, startPoint x: 51, startPoint y: 330, endPoint x: 55, endPoint y: 325, distance: 6.3
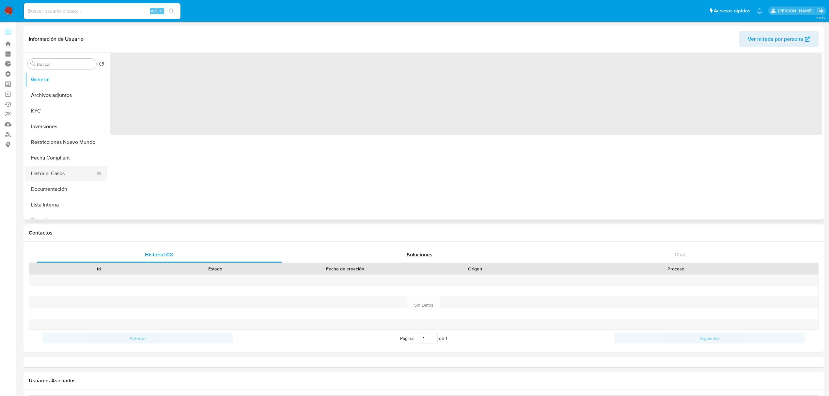
click at [59, 175] on button "Historial Casos" at bounding box center [63, 174] width 76 height 16
select select "10"
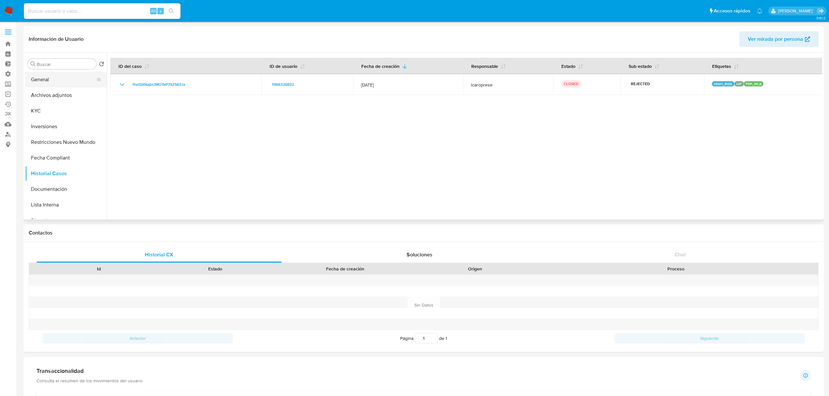
click at [60, 84] on button "General" at bounding box center [63, 80] width 76 height 16
select select "10"
click at [62, 142] on button "Restricciones Nuevo Mundo" at bounding box center [63, 142] width 76 height 16
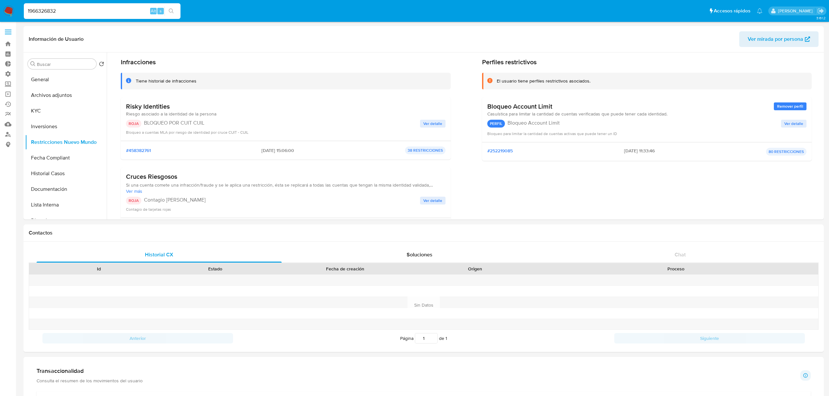
scroll to position [43, 0]
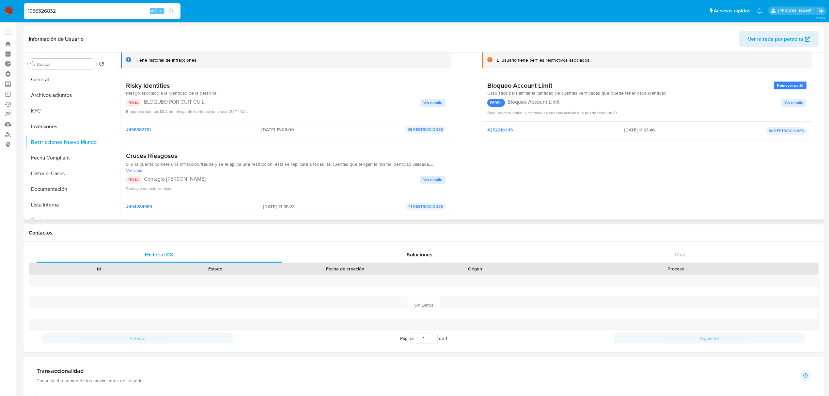
click at [434, 179] on span "Ver detalle" at bounding box center [432, 179] width 19 height 7
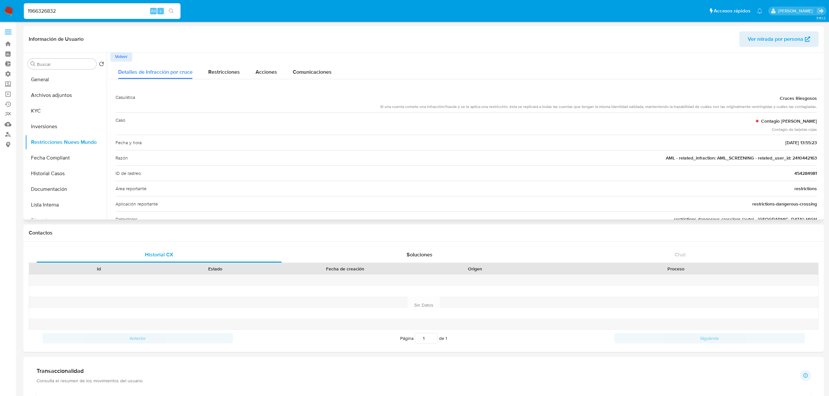
scroll to position [0, 0]
click at [121, 59] on span "Volver" at bounding box center [121, 57] width 13 height 9
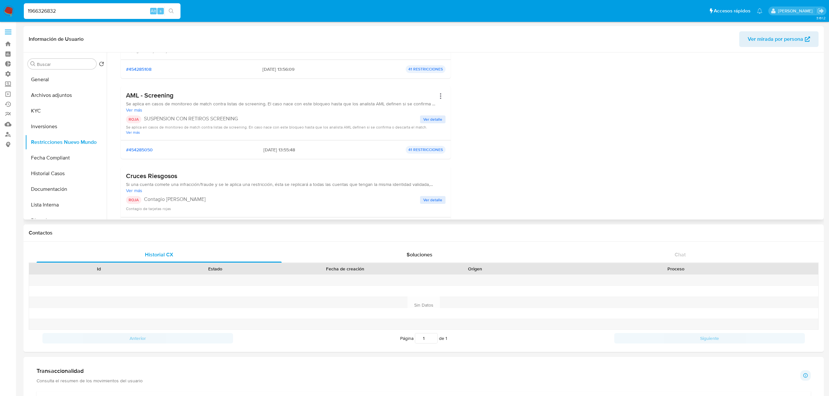
scroll to position [391, 0]
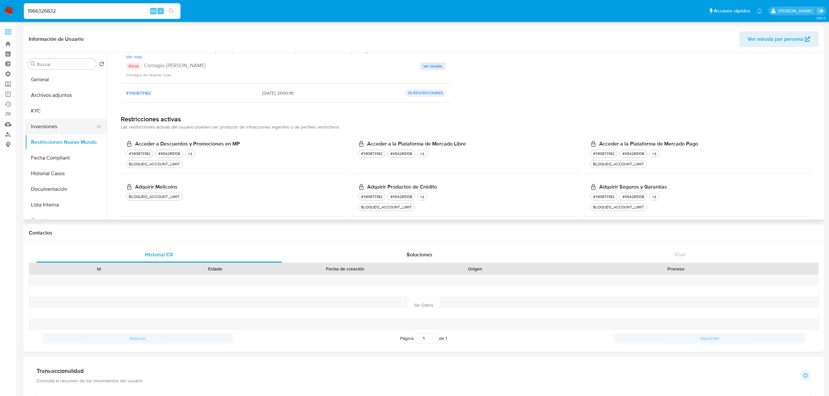
click at [45, 124] on button "Inversiones" at bounding box center [63, 127] width 76 height 16
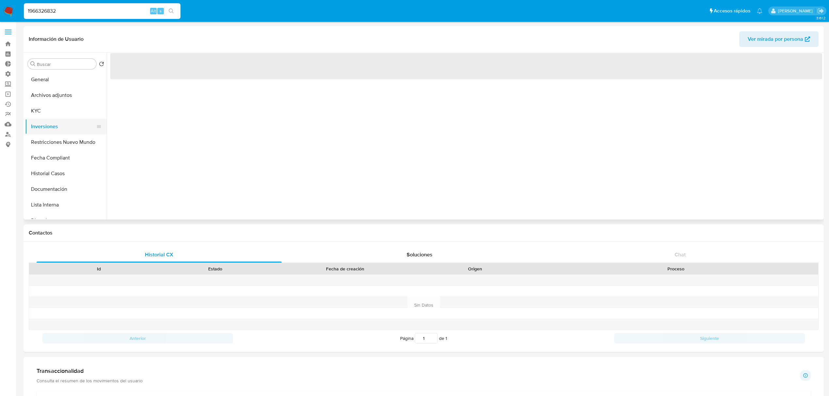
scroll to position [0, 0]
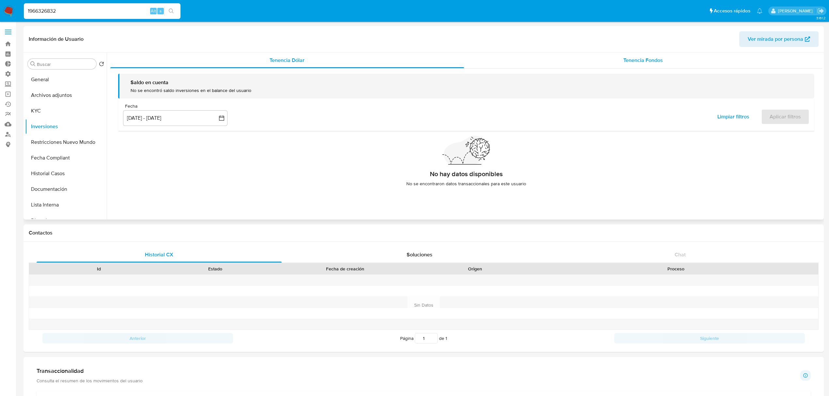
click at [634, 63] on span "Tenencia Fondos" at bounding box center [642, 60] width 39 height 8
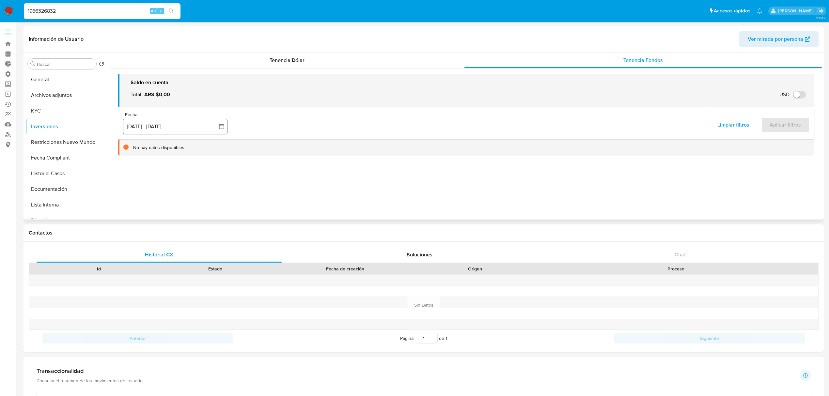
click at [184, 129] on button "9 jul 2025 - 6 oct 2025" at bounding box center [175, 127] width 104 height 16
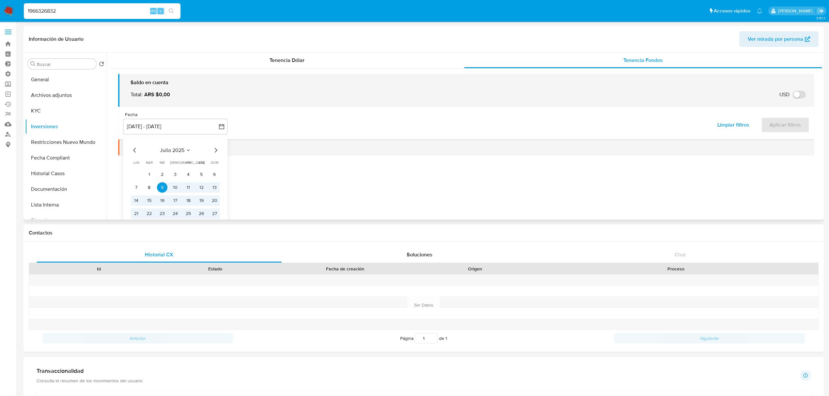
drag, startPoint x: 150, startPoint y: 173, endPoint x: 156, endPoint y: 170, distance: 6.3
click at [150, 173] on button "1" at bounding box center [149, 174] width 10 height 10
click at [150, 174] on button "1" at bounding box center [149, 174] width 10 height 10
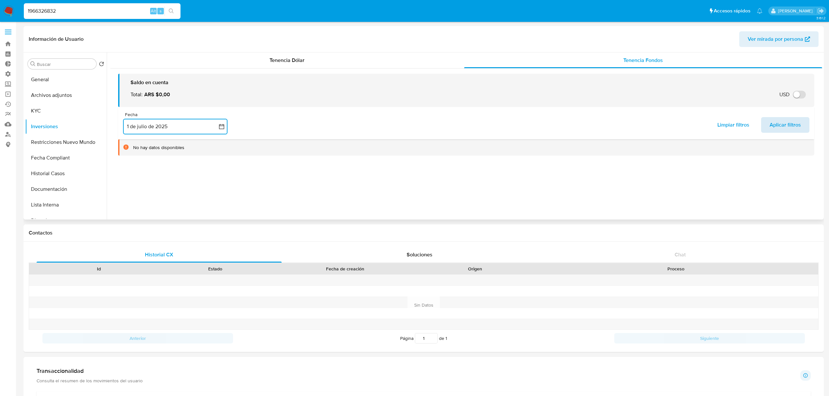
click at [787, 127] on span "Aplicar filtros" at bounding box center [784, 125] width 31 height 14
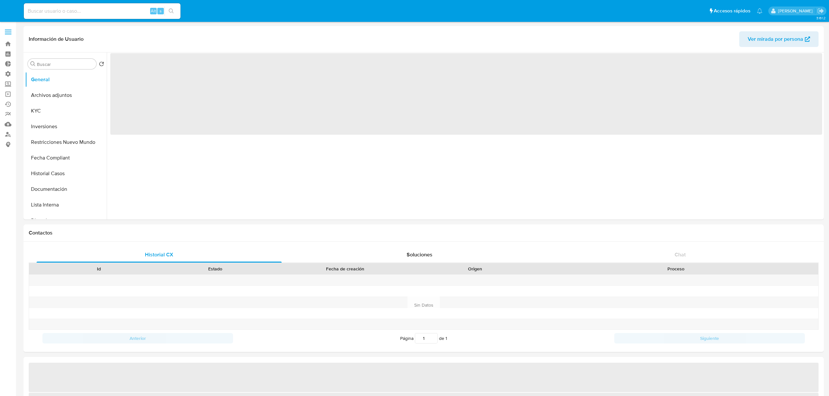
select select "10"
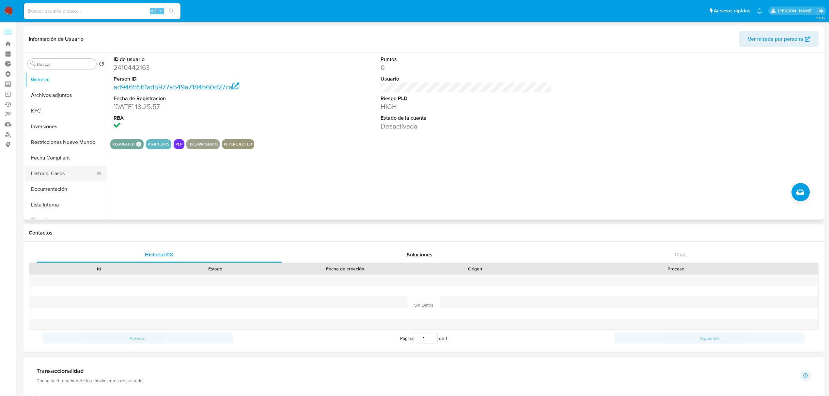
click at [47, 172] on button "Historial Casos" at bounding box center [63, 174] width 76 height 16
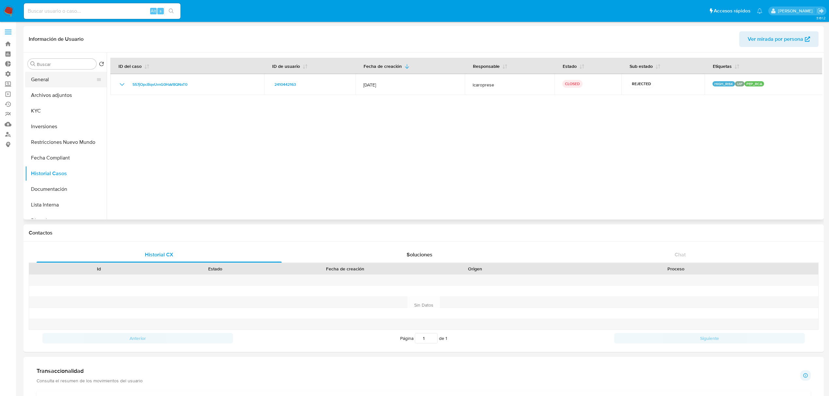
click at [54, 78] on button "General" at bounding box center [63, 80] width 76 height 16
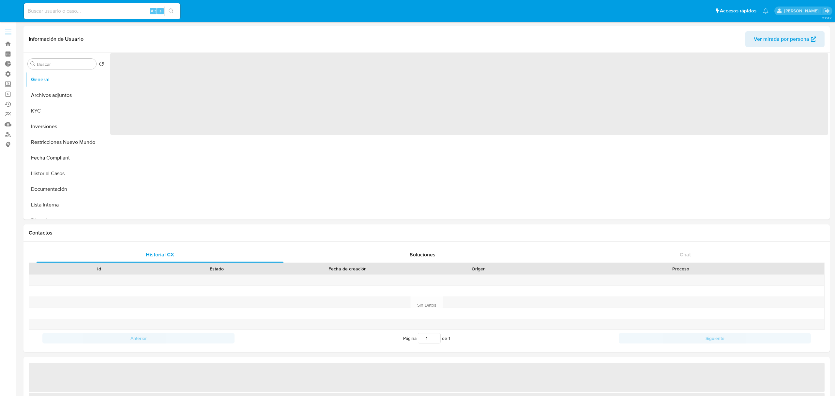
select select "10"
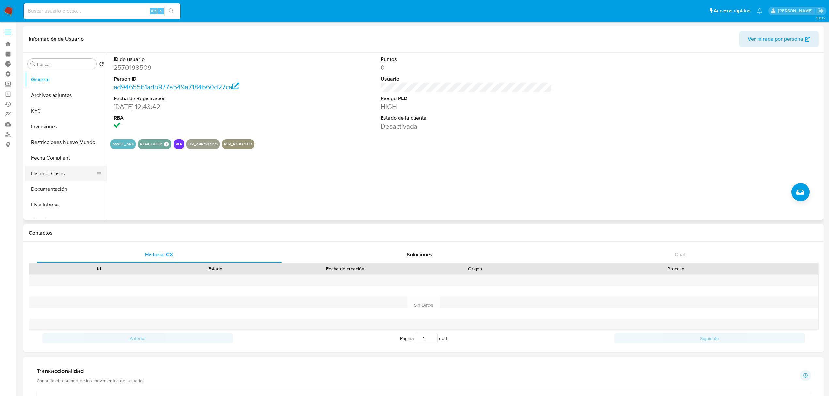
click at [57, 174] on button "Historial Casos" at bounding box center [63, 174] width 76 height 16
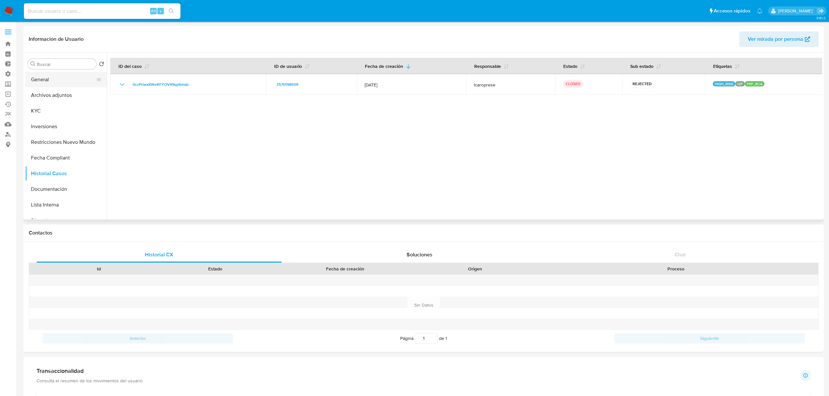
click at [54, 82] on button "General" at bounding box center [63, 80] width 76 height 16
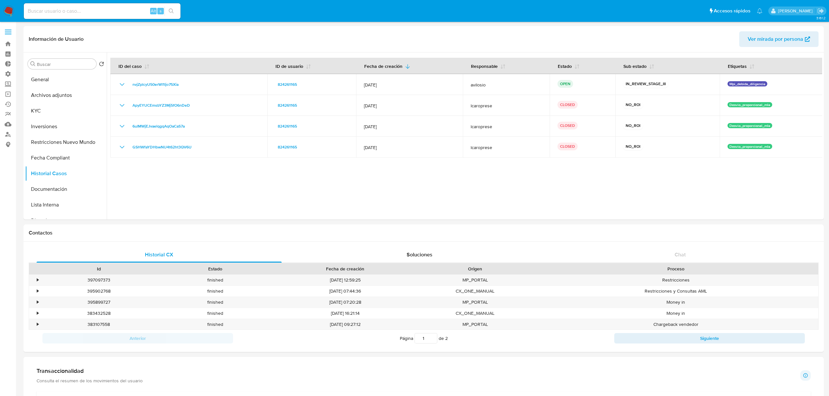
select select "10"
click at [85, 10] on input at bounding box center [102, 11] width 157 height 8
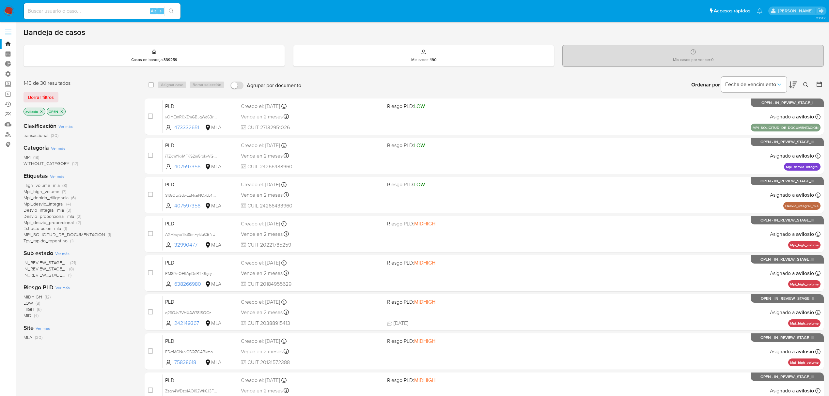
drag, startPoint x: 89, startPoint y: 16, endPoint x: 89, endPoint y: 12, distance: 3.6
click at [88, 13] on div "Alt s" at bounding box center [102, 11] width 157 height 16
click at [91, 11] on input at bounding box center [102, 11] width 157 height 8
paste input "nvjZplcyU50erWl1ljo75Xia"
type input "nvjZplcyU50erWl1ljo75Xia"
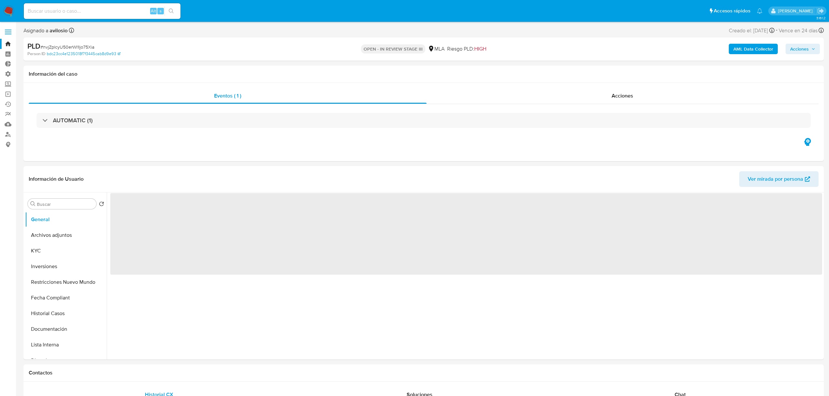
select select "10"
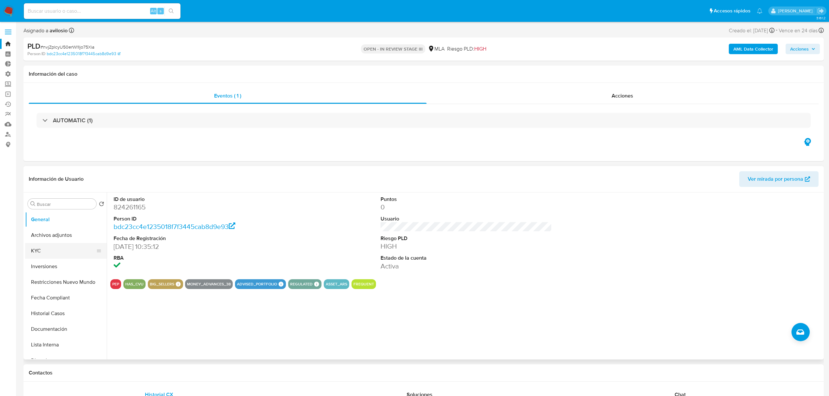
click at [59, 252] on button "KYC" at bounding box center [63, 251] width 76 height 16
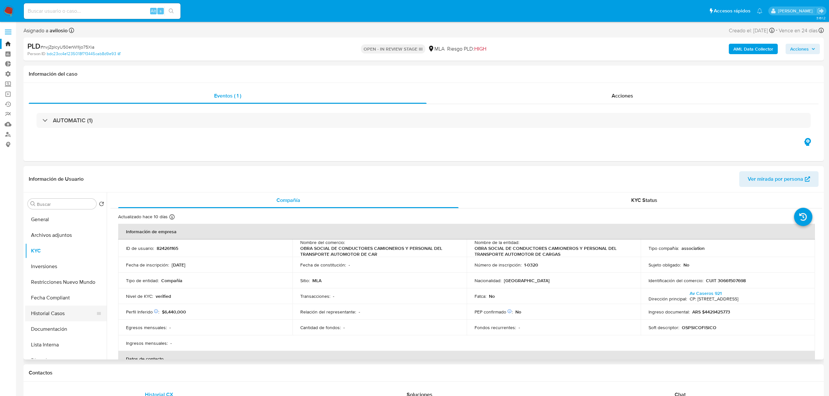
click at [53, 317] on button "Historial Casos" at bounding box center [63, 314] width 76 height 16
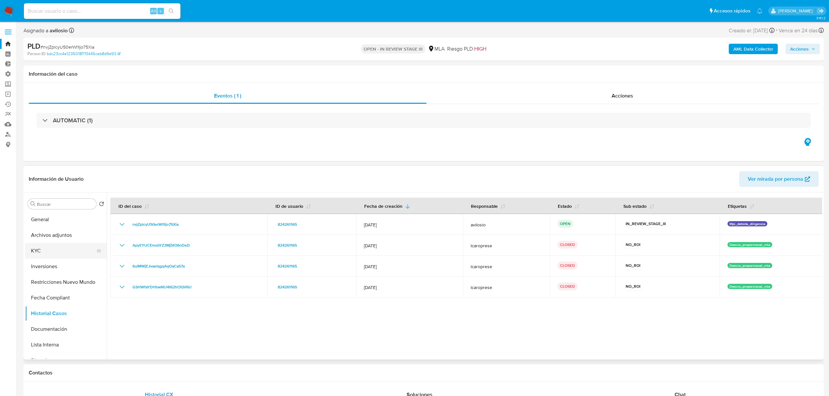
drag, startPoint x: 46, startPoint y: 256, endPoint x: 89, endPoint y: 252, distance: 43.6
click at [46, 256] on button "KYC" at bounding box center [63, 251] width 76 height 16
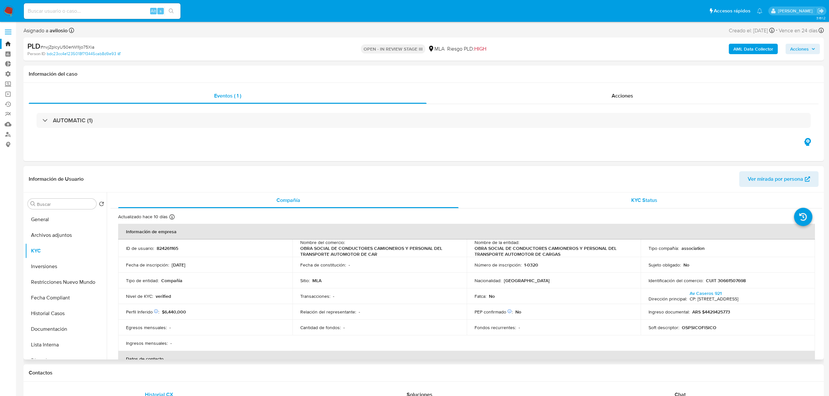
click at [637, 207] on div "KYC Status" at bounding box center [644, 200] width 340 height 16
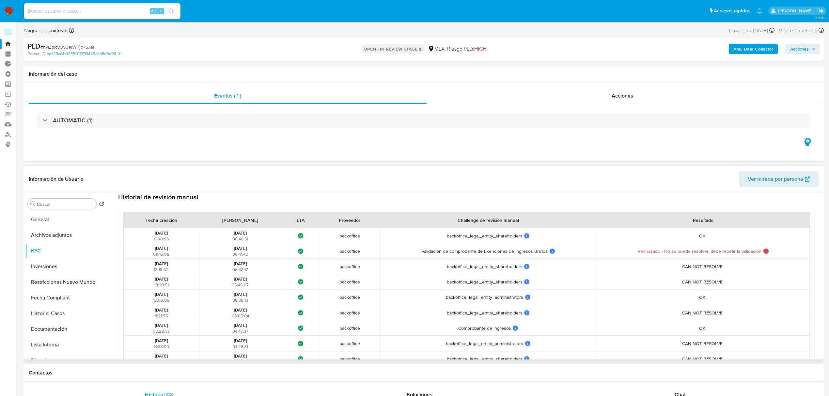
scroll to position [370, 0]
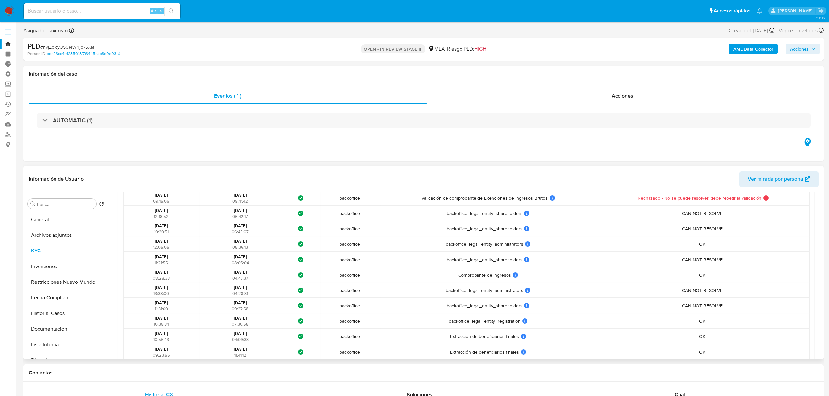
drag, startPoint x: 454, startPoint y: 244, endPoint x: 527, endPoint y: 240, distance: 73.2
click at [528, 239] on td "backoffice_legal_entity_administrators backoffice_legal_entity_administrators U…" at bounding box center [487, 243] width 217 height 15
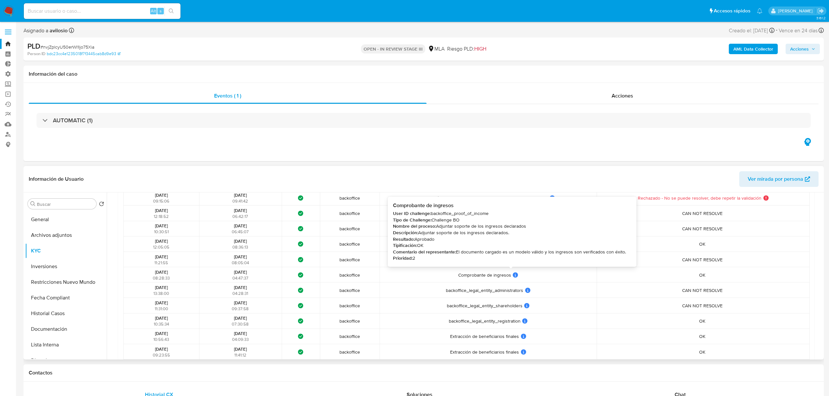
drag, startPoint x: 483, startPoint y: 275, endPoint x: 508, endPoint y: 274, distance: 24.8
click at [508, 274] on div "Comprobante de ingresos Comprobante de ingresos User ID challenge: backoffice_p…" at bounding box center [487, 275] width 213 height 6
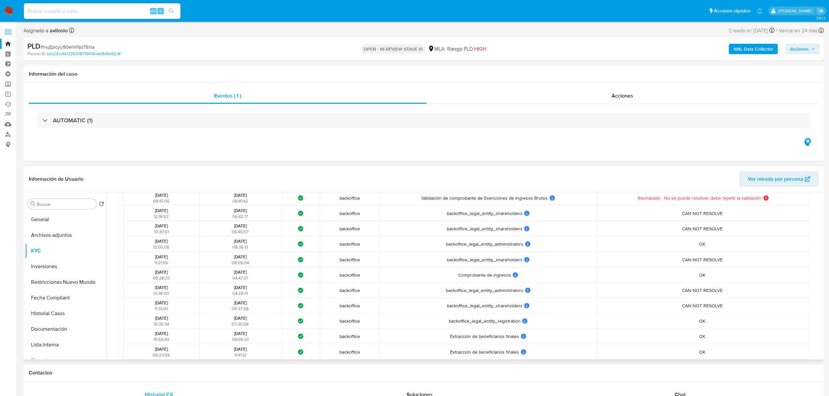
drag, startPoint x: 450, startPoint y: 326, endPoint x: 518, endPoint y: 326, distance: 67.8
click at [518, 326] on td "backoffice_legal_entity_registration backoffice_legal_entity_registration User …" at bounding box center [487, 320] width 217 height 15
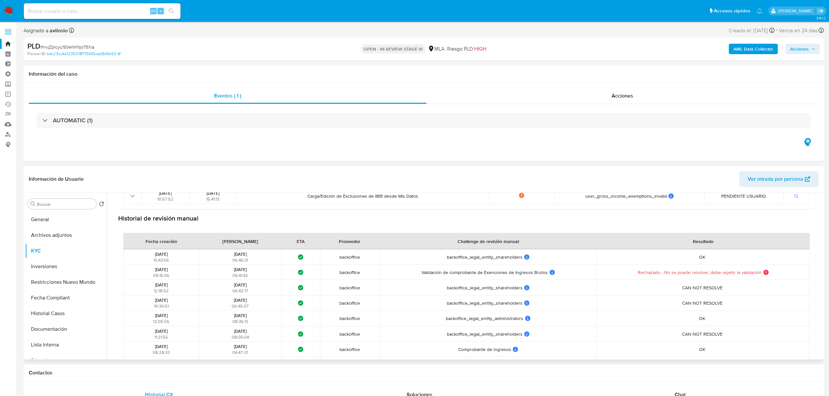
scroll to position [282, 0]
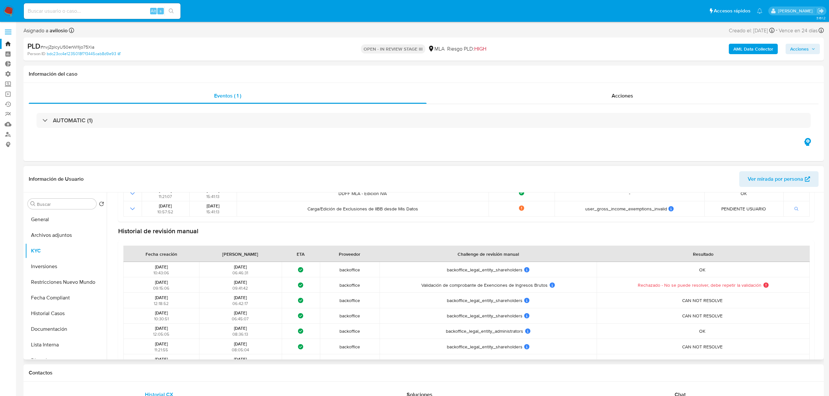
drag, startPoint x: 436, startPoint y: 268, endPoint x: 530, endPoint y: 268, distance: 94.3
click at [530, 268] on div "backoffice_legal_entity_shareholders backoffice_legal_entity_shareholders User …" at bounding box center [487, 270] width 213 height 6
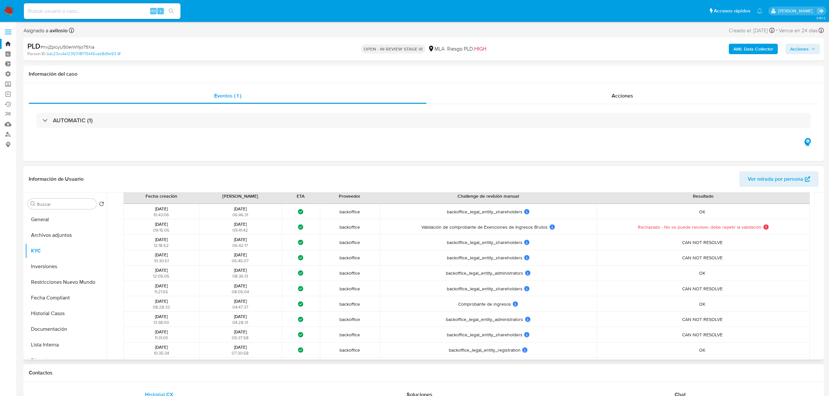
scroll to position [326, 0]
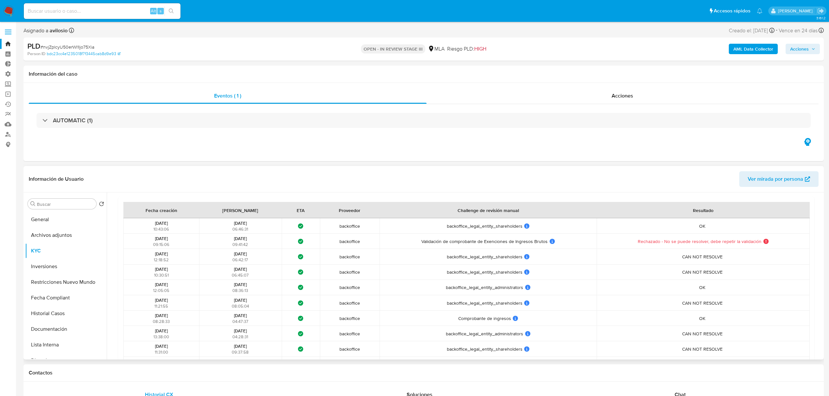
drag, startPoint x: 531, startPoint y: 259, endPoint x: 479, endPoint y: 271, distance: 53.0
click at [446, 262] on td "backoffice_legal_entity_shareholders backoffice_legal_entity_shareholders User …" at bounding box center [487, 256] width 217 height 15
drag, startPoint x: 524, startPoint y: 289, endPoint x: 434, endPoint y: 300, distance: 90.7
click at [434, 300] on tbody "06/08/2025 10:43:06 06/08/2025 06:46:31 ¿Qué significa este estado? El tiempo d…" at bounding box center [466, 349] width 686 height 262
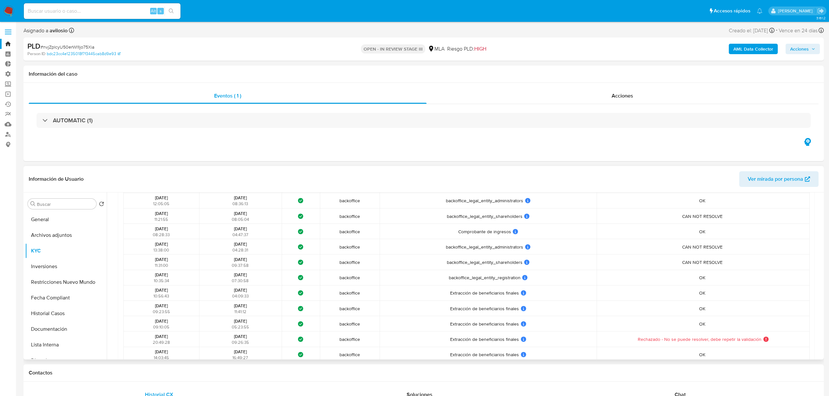
scroll to position [457, 0]
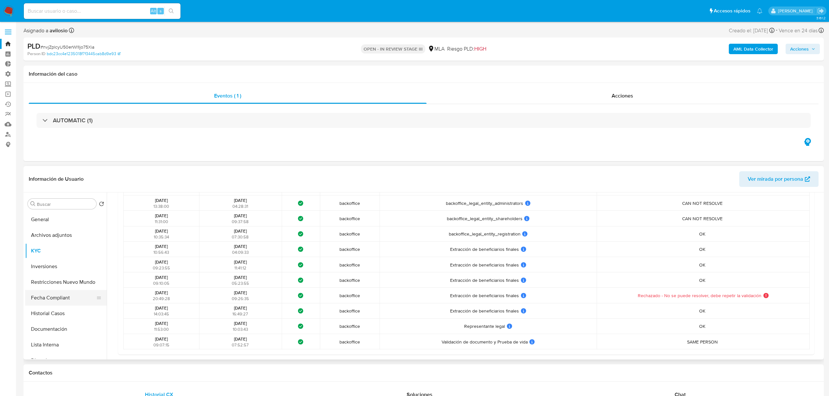
click at [56, 299] on button "Fecha Compliant" at bounding box center [63, 298] width 76 height 16
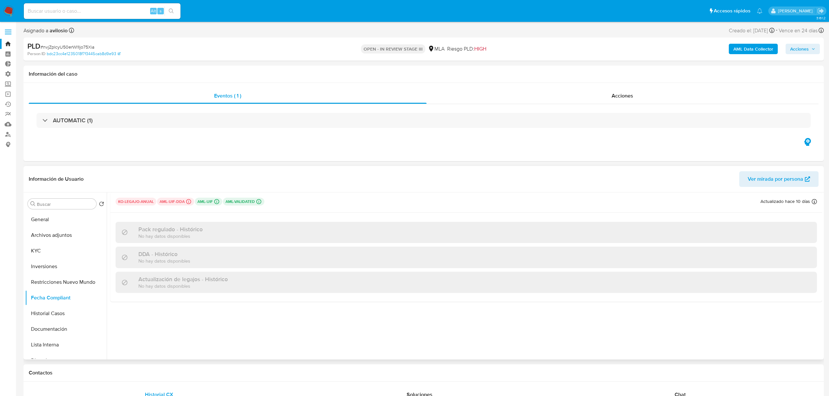
click at [138, 201] on p "ko-legajo-anual" at bounding box center [135, 202] width 41 height 8
click at [310, 184] on header "Información de Usuario Ver mirada por persona" at bounding box center [423, 179] width 789 height 16
click at [47, 251] on button "KYC" at bounding box center [63, 251] width 76 height 16
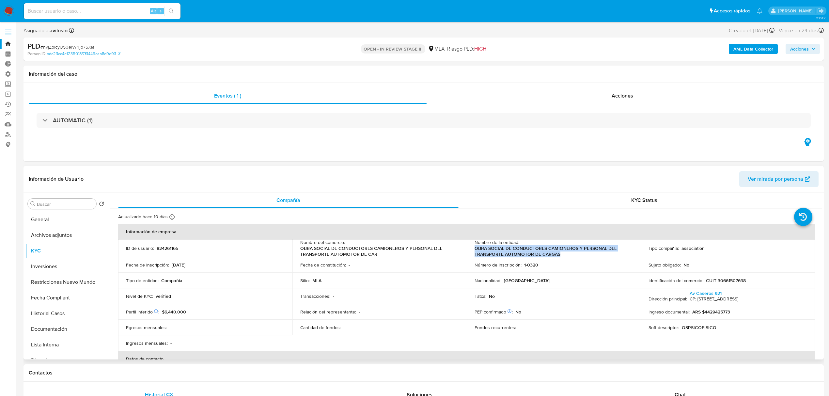
drag, startPoint x: 565, startPoint y: 253, endPoint x: 472, endPoint y: 250, distance: 93.3
click at [472, 250] on td "Nombre de la entidad : OBRA SOCIAL DE CONDUCTORES CAMIONEROS Y PERSONAL DEL TRA…" at bounding box center [553, 248] width 174 height 18
copy p "OBRA SOCIAL DE CONDUCTORES CAMIONEROS Y PERSONAL DEL TRANSPORTE AUTOMOTOR DE CA…"
click at [77, 13] on input at bounding box center [102, 11] width 157 height 8
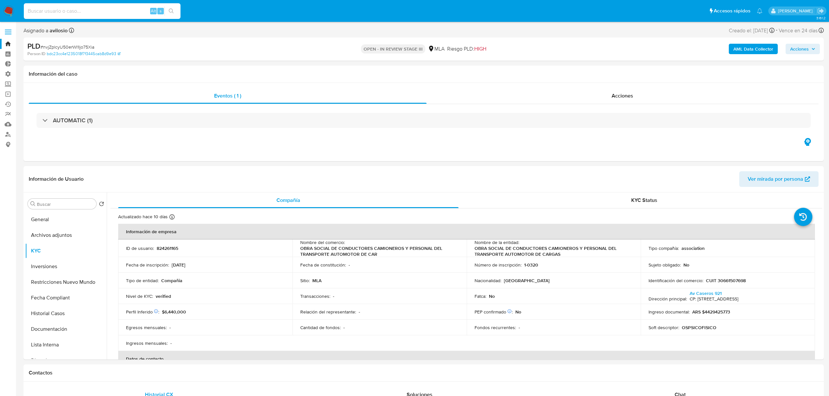
paste input "1192625656"
type input "1192625656"
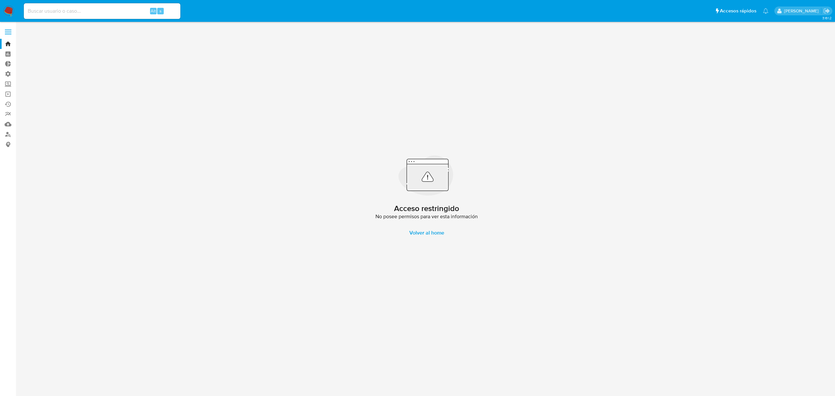
click at [123, 4] on div "Alt s" at bounding box center [102, 11] width 157 height 16
click at [111, 12] on input at bounding box center [102, 11] width 157 height 8
paste input "1192625656"
click at [28, 10] on input "1192625656" at bounding box center [102, 11] width 157 height 8
click at [99, 7] on input "1192625656" at bounding box center [102, 11] width 157 height 8
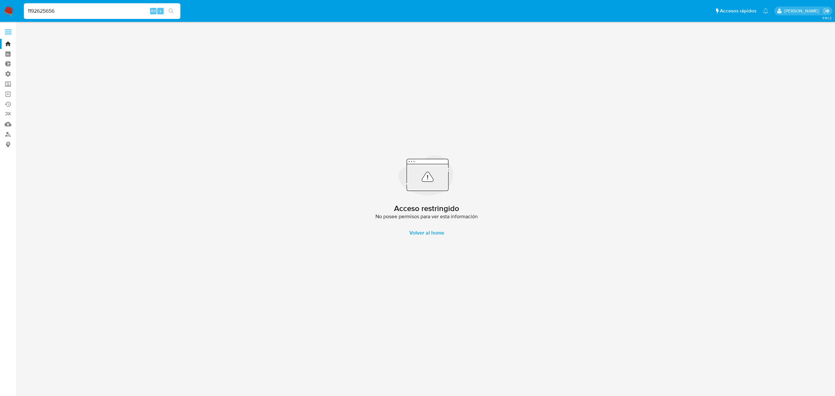
click at [89, 10] on input "1192625656" at bounding box center [102, 11] width 157 height 8
paste input "321804793"
type input "1321804793"
click at [424, 232] on span "Volver al home" at bounding box center [426, 233] width 35 height 16
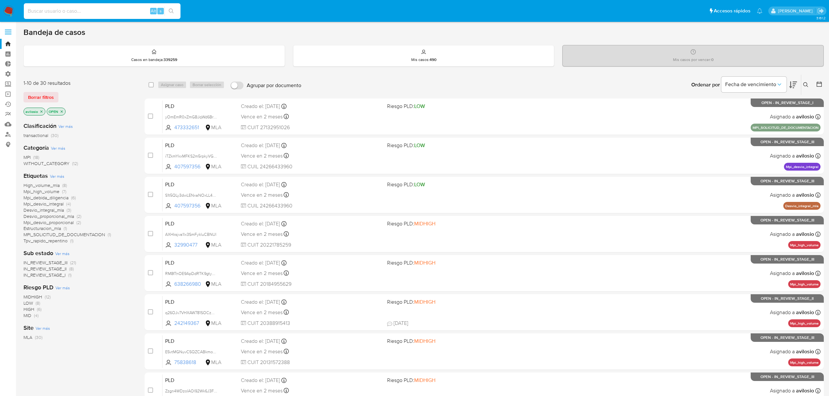
click at [90, 11] on input at bounding box center [102, 11] width 157 height 8
paste input "1321804793"
type input "1321804793"
click at [81, 13] on input at bounding box center [102, 11] width 157 height 8
paste input "1192625656"
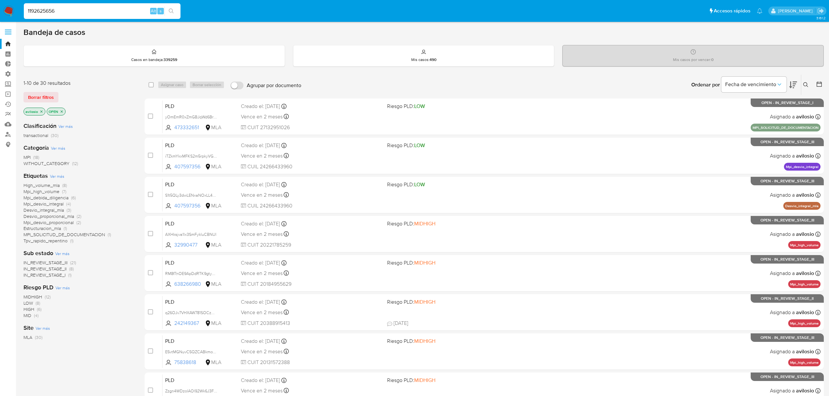
type input "1192625656"
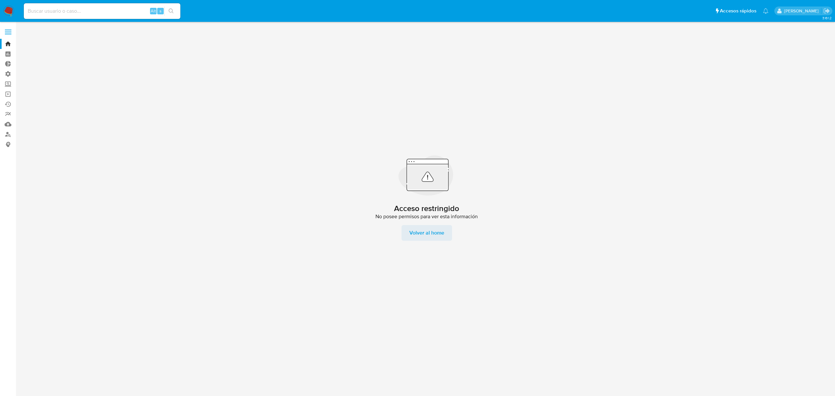
click at [437, 232] on span "Volver al home" at bounding box center [426, 233] width 35 height 16
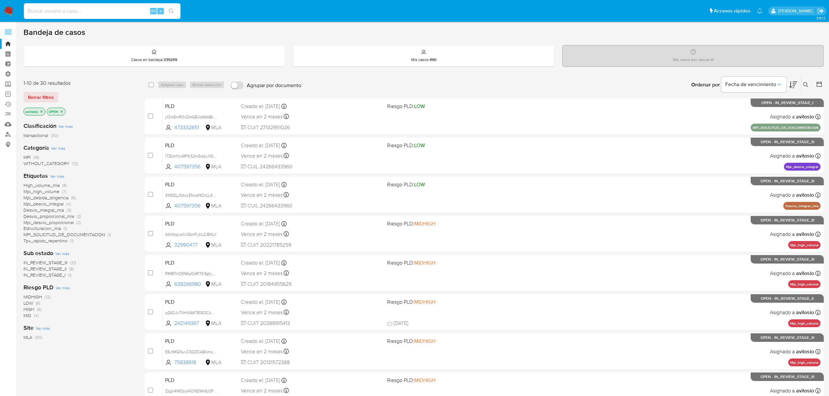
click at [79, 8] on input at bounding box center [102, 11] width 157 height 8
paste input "1321804793"
type input "1321804793"
drag, startPoint x: 102, startPoint y: 10, endPoint x: 99, endPoint y: 11, distance: 3.4
click at [101, 10] on input at bounding box center [102, 11] width 157 height 8
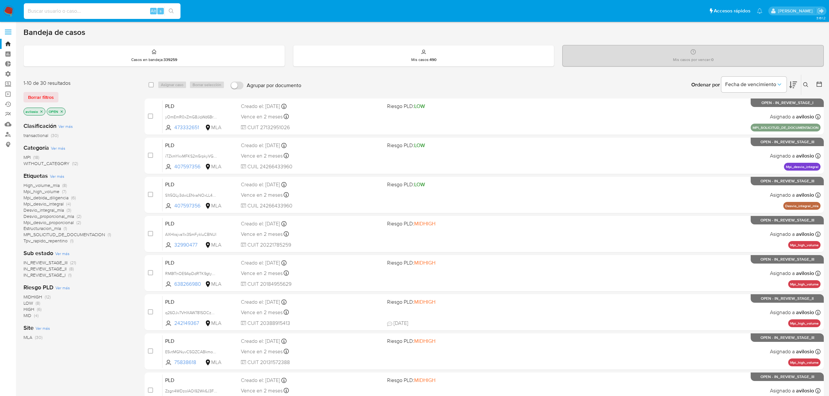
paste input "1321804793"
type input "1321804793"
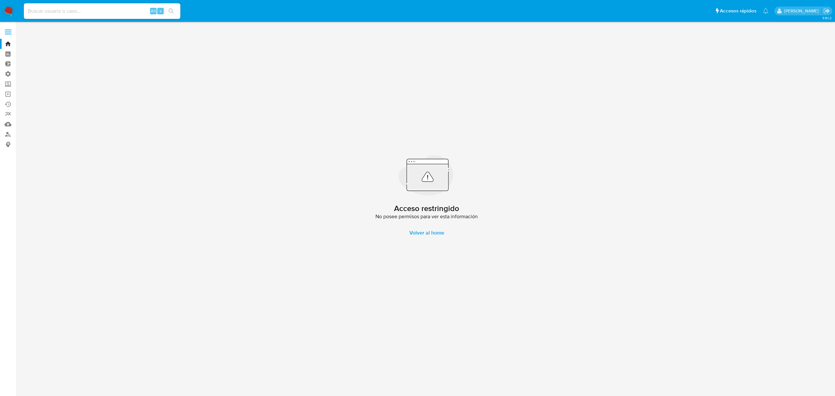
click at [67, 12] on input at bounding box center [102, 11] width 157 height 8
paste input "1321804793"
type input "1321804793"
click at [8, 85] on label "Screening" at bounding box center [39, 84] width 78 height 10
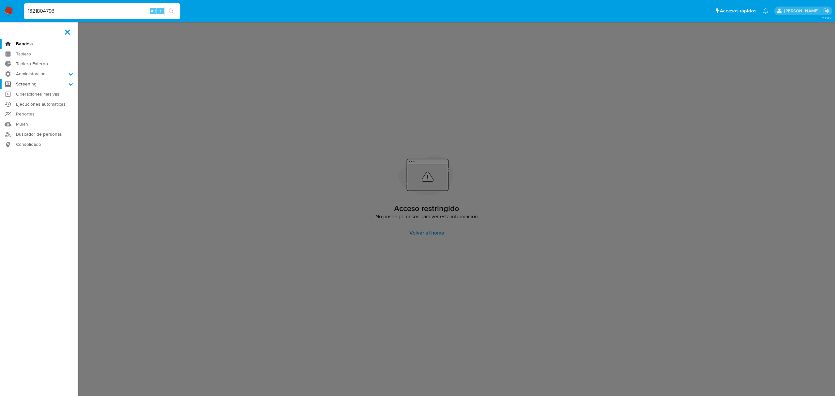
click at [0, 0] on input "Screening" at bounding box center [0, 0] width 0 height 0
click at [9, 85] on label "Screening" at bounding box center [39, 84] width 78 height 10
click at [0, 0] on input "Screening" at bounding box center [0, 0] width 0 height 0
click at [63, 8] on input "1321804793" at bounding box center [102, 11] width 157 height 8
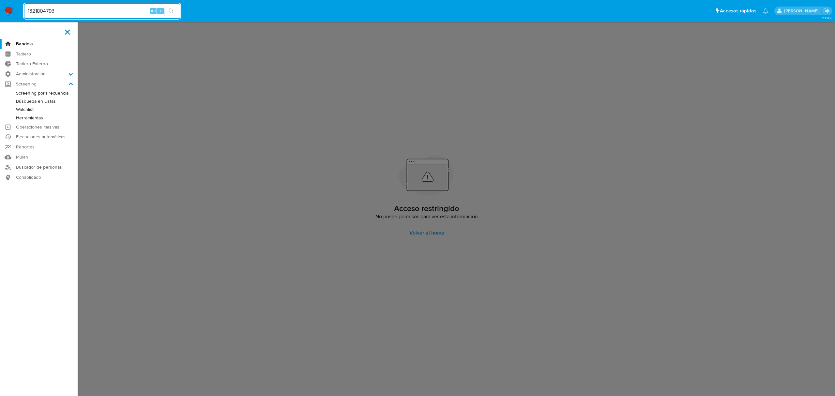
click at [69, 33] on label at bounding box center [67, 32] width 16 height 14
click at [0, 0] on input "checkbox" at bounding box center [0, 0] width 0 height 0
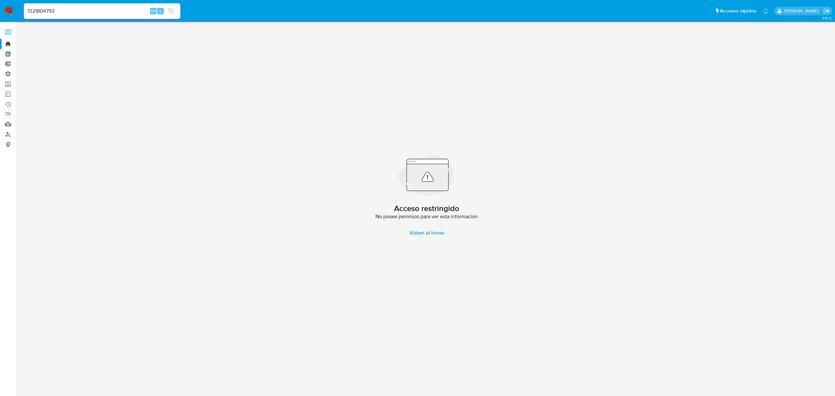
click at [76, 12] on input "1321804793" at bounding box center [102, 11] width 157 height 8
click at [7, 30] on span at bounding box center [8, 29] width 7 height 1
click at [0, 0] on input "checkbox" at bounding box center [0, 0] width 0 height 0
